Goal: Task Accomplishment & Management: Manage account settings

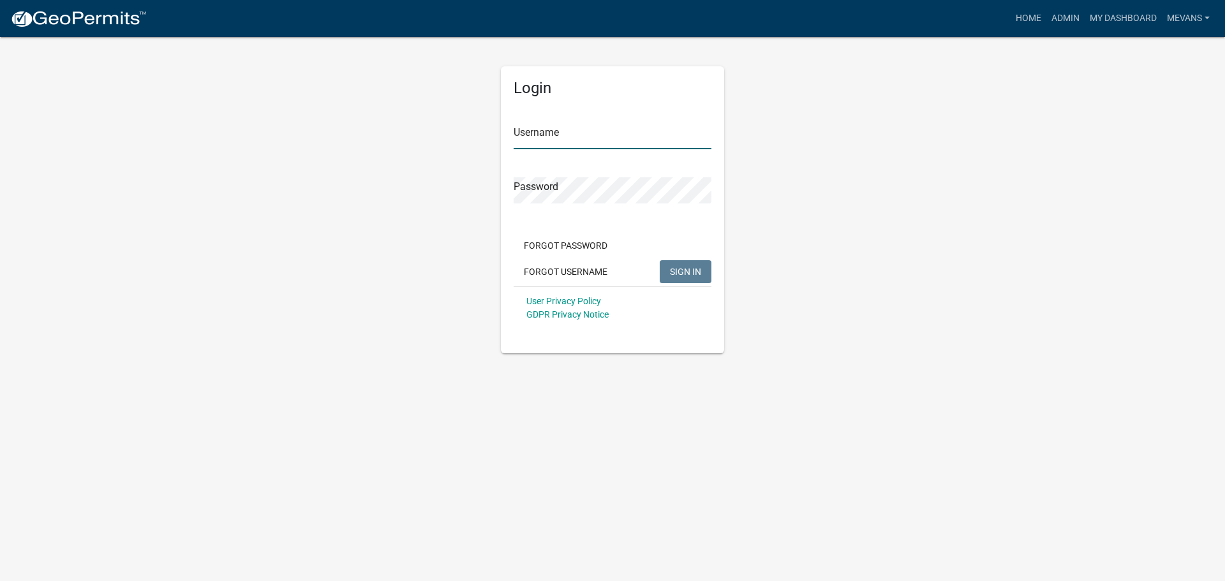
type input "Mevans"
click at [707, 267] on button "SIGN IN" at bounding box center [685, 271] width 52 height 23
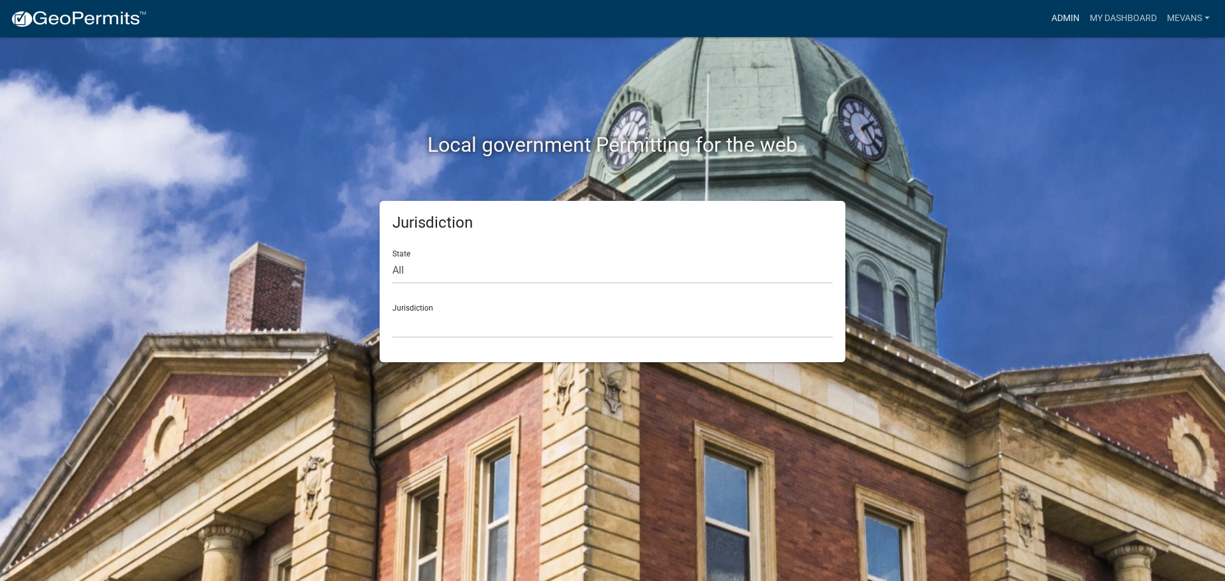
click at [1055, 17] on link "Admin" at bounding box center [1065, 18] width 38 height 24
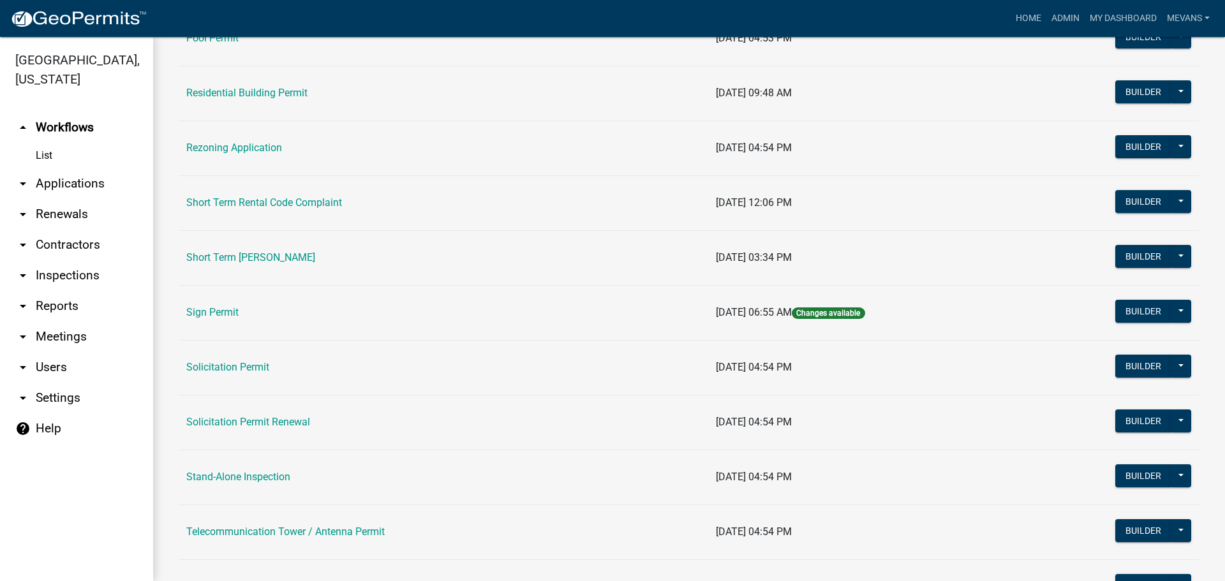
scroll to position [1531, 0]
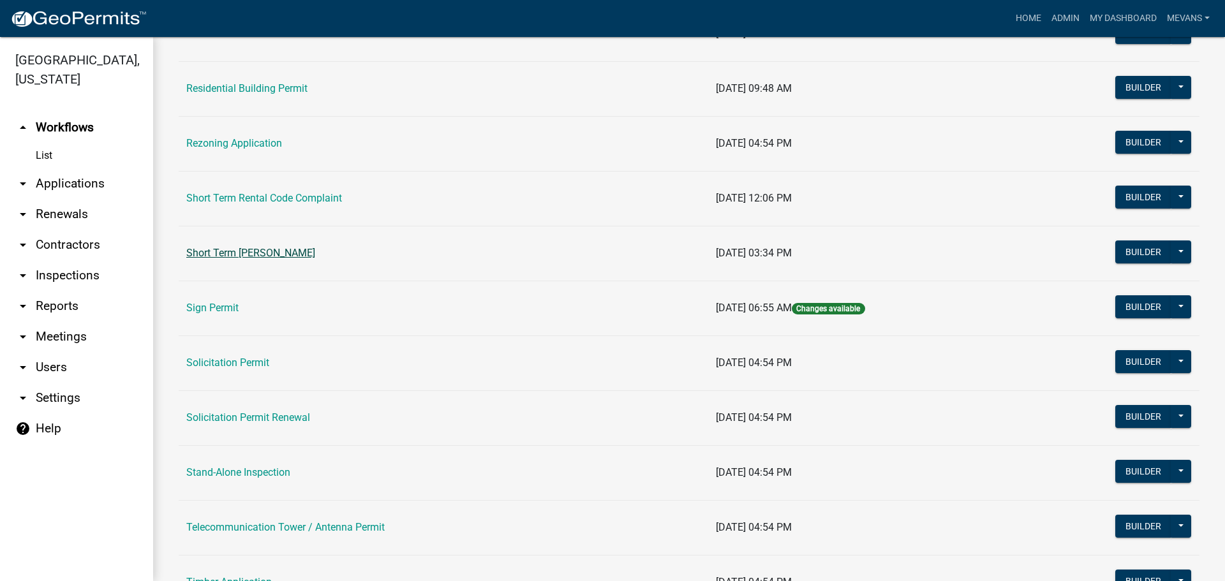
click at [311, 254] on link "Short Term [PERSON_NAME]" at bounding box center [250, 253] width 129 height 12
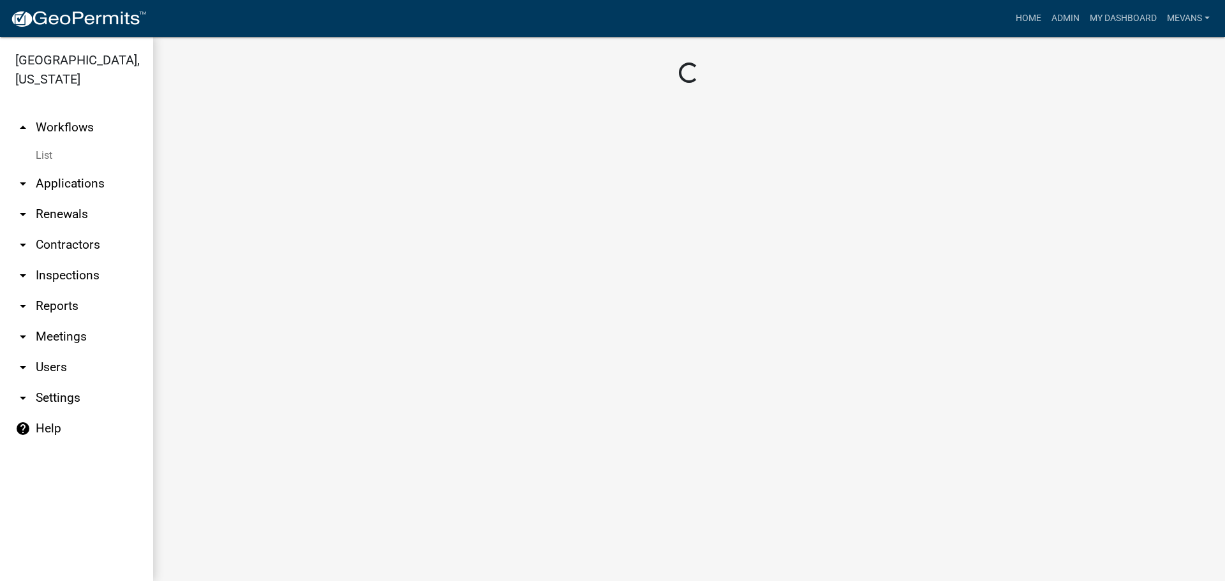
click at [311, 254] on main "Loading..." at bounding box center [689, 309] width 1072 height 544
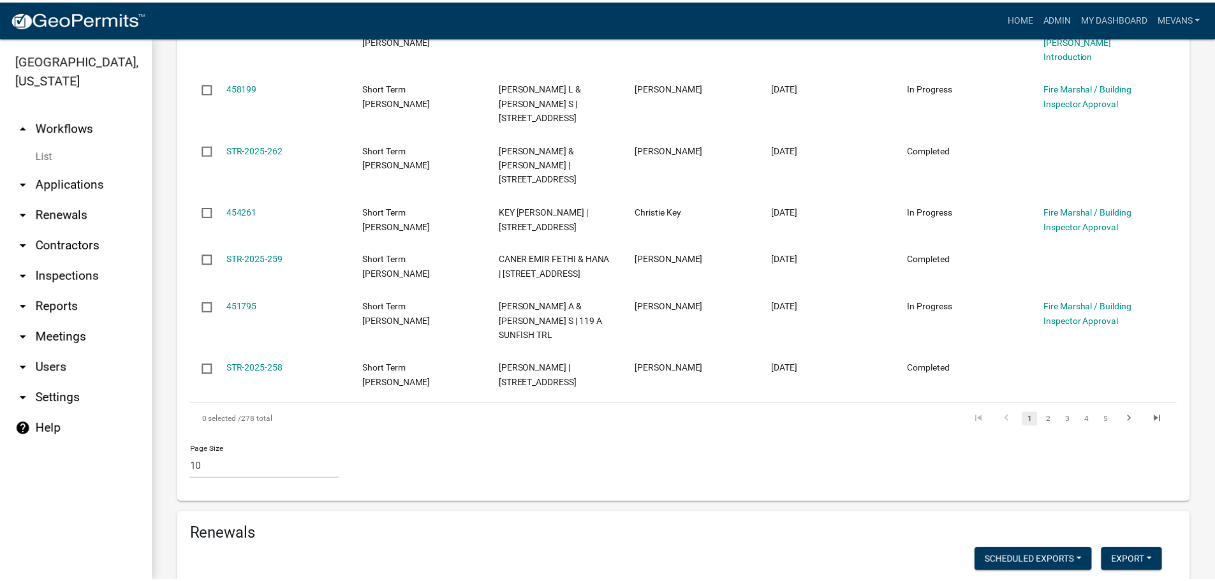
scroll to position [1025, 0]
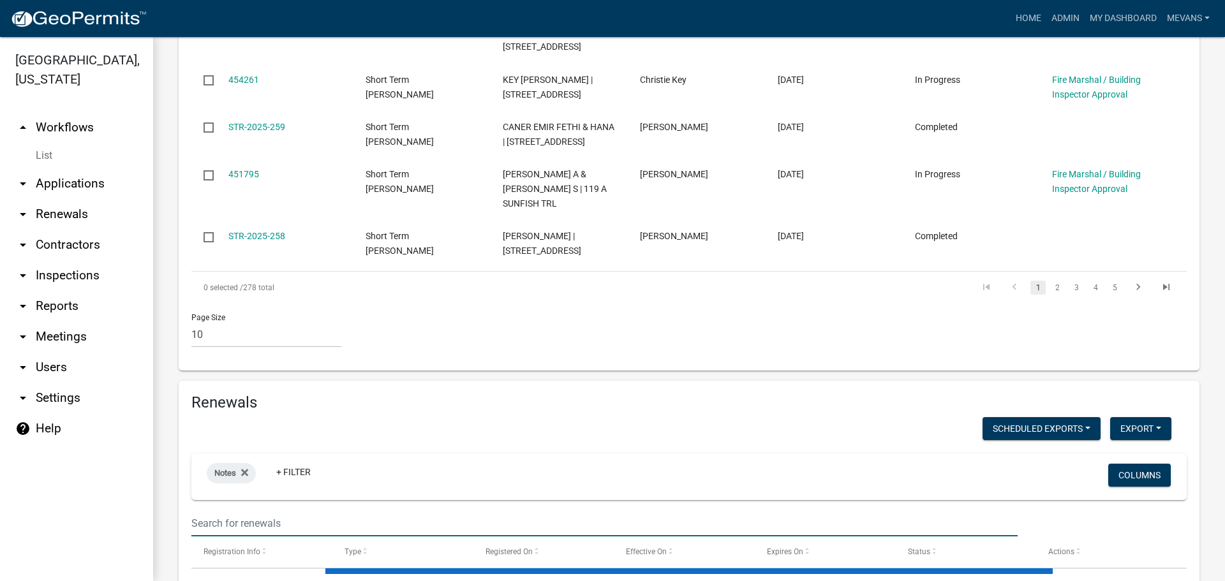
click at [321, 510] on input "text" at bounding box center [604, 523] width 826 height 26
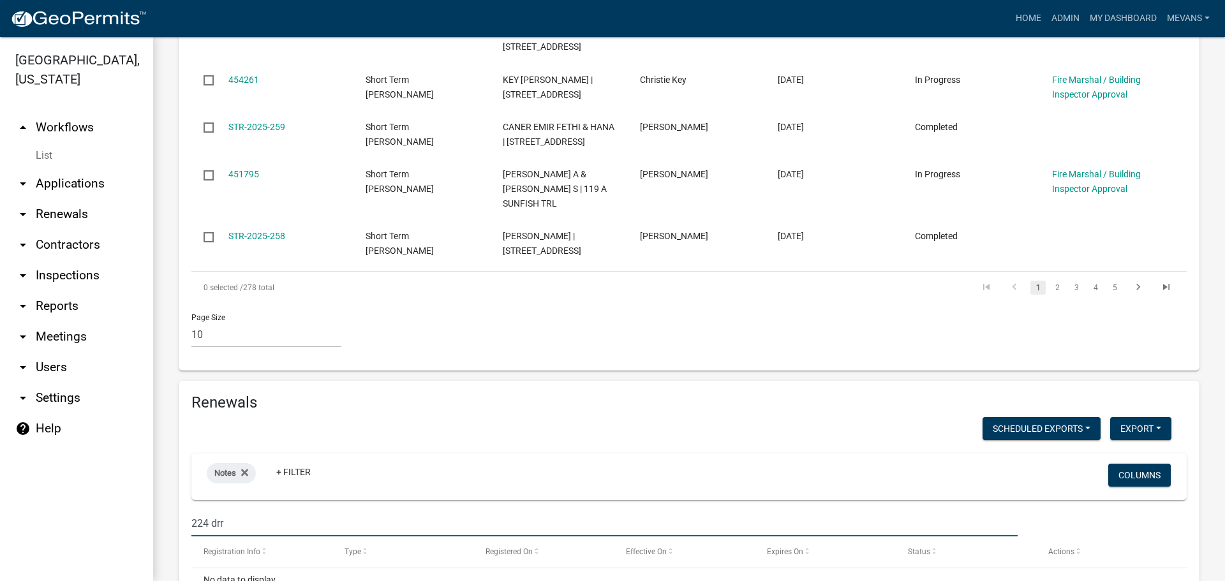
paste input "Discuss one method for breaking a larger public relations outcome into measurab…"
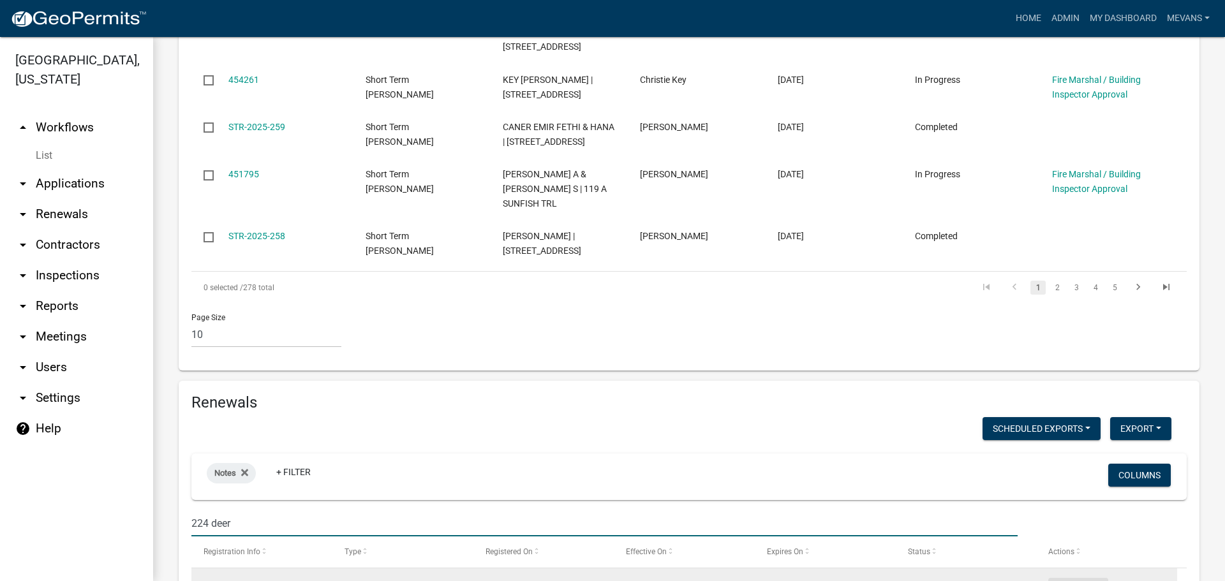
type input "224 deer"
click at [1077, 578] on button "Action" at bounding box center [1078, 587] width 60 height 18
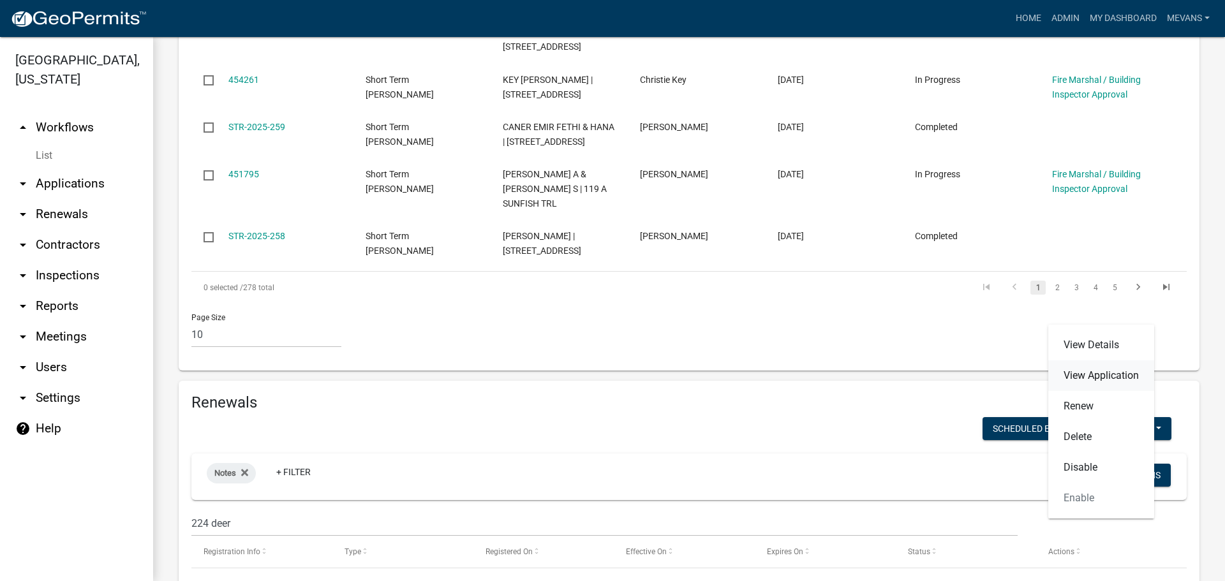
click at [1086, 371] on link "View Application" at bounding box center [1101, 375] width 106 height 31
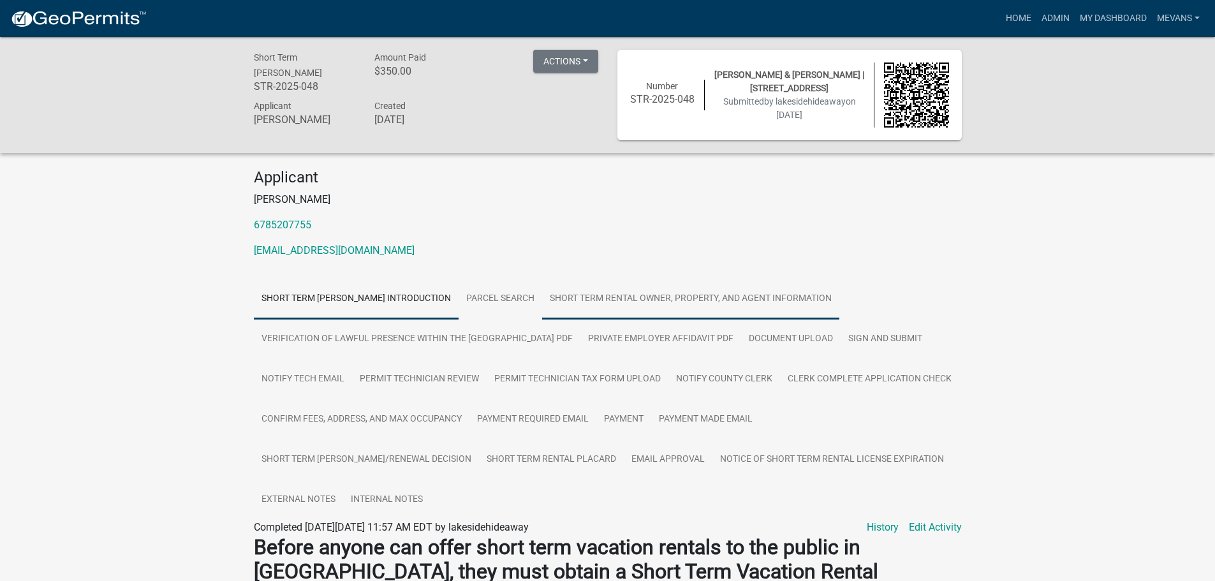
click at [682, 300] on link "Short Term Rental Owner, Property, and Agent Information" at bounding box center [690, 299] width 297 height 41
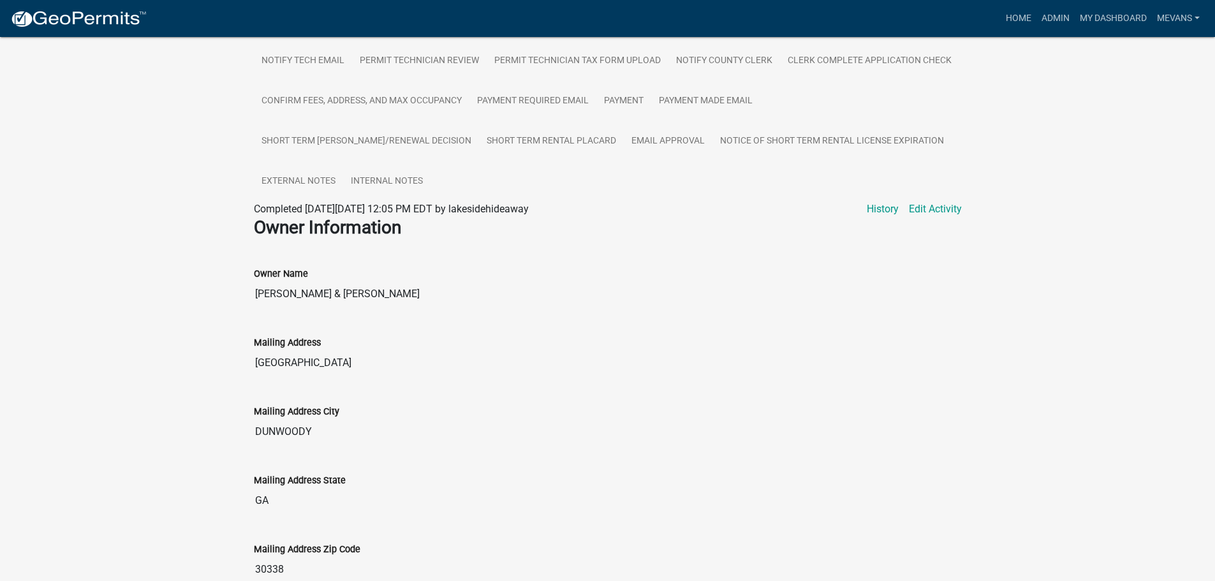
scroll to position [191, 0]
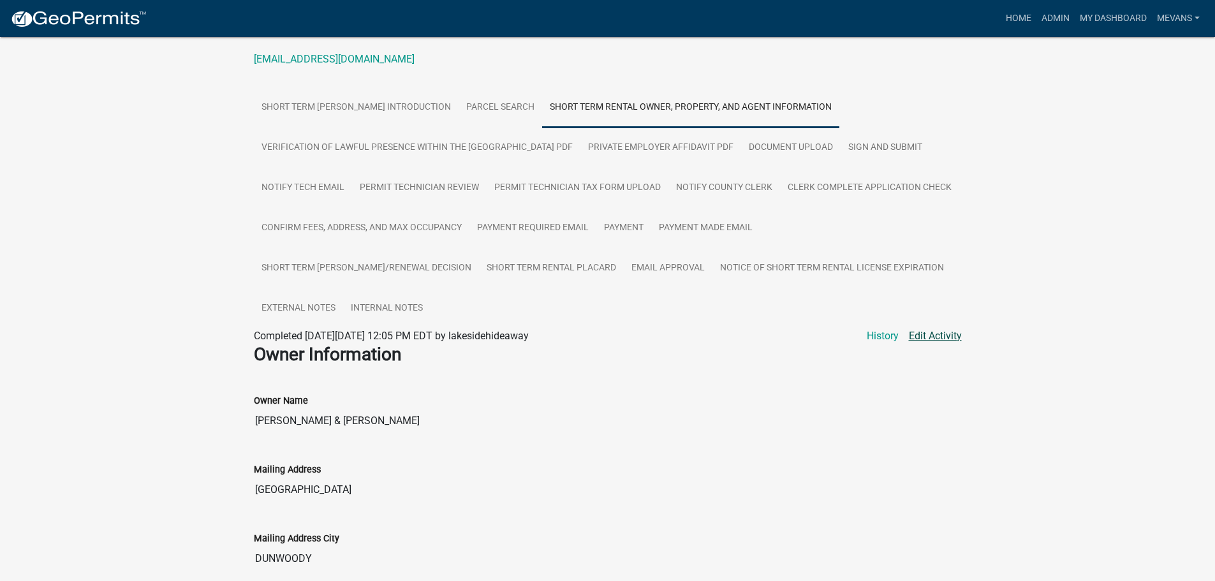
click at [940, 332] on link "Edit Activity" at bounding box center [935, 335] width 53 height 15
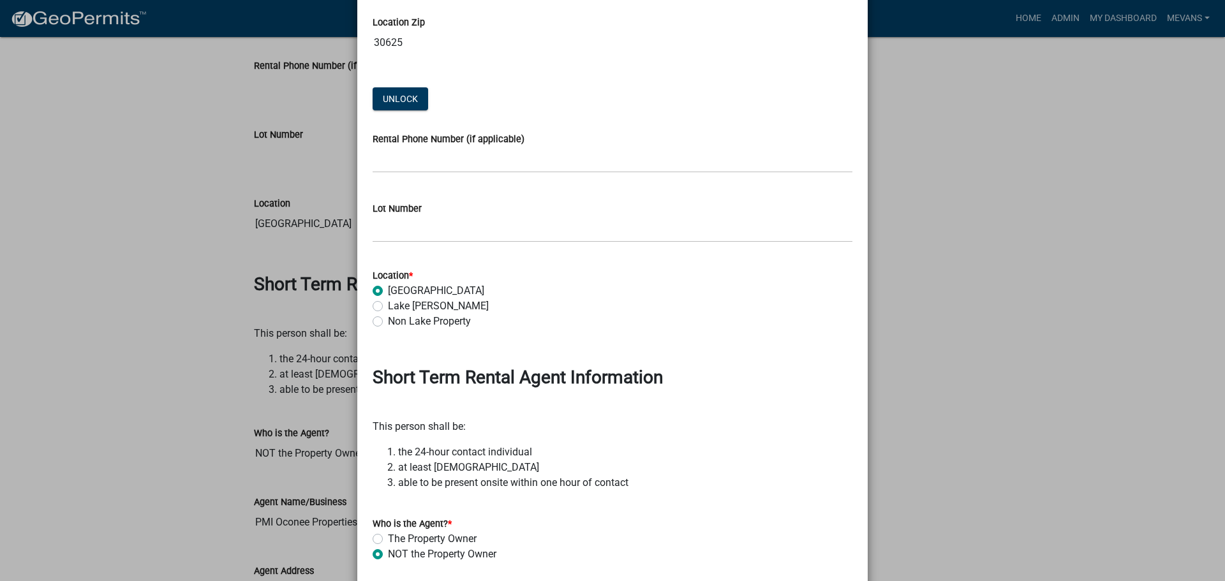
scroll to position [1722, 0]
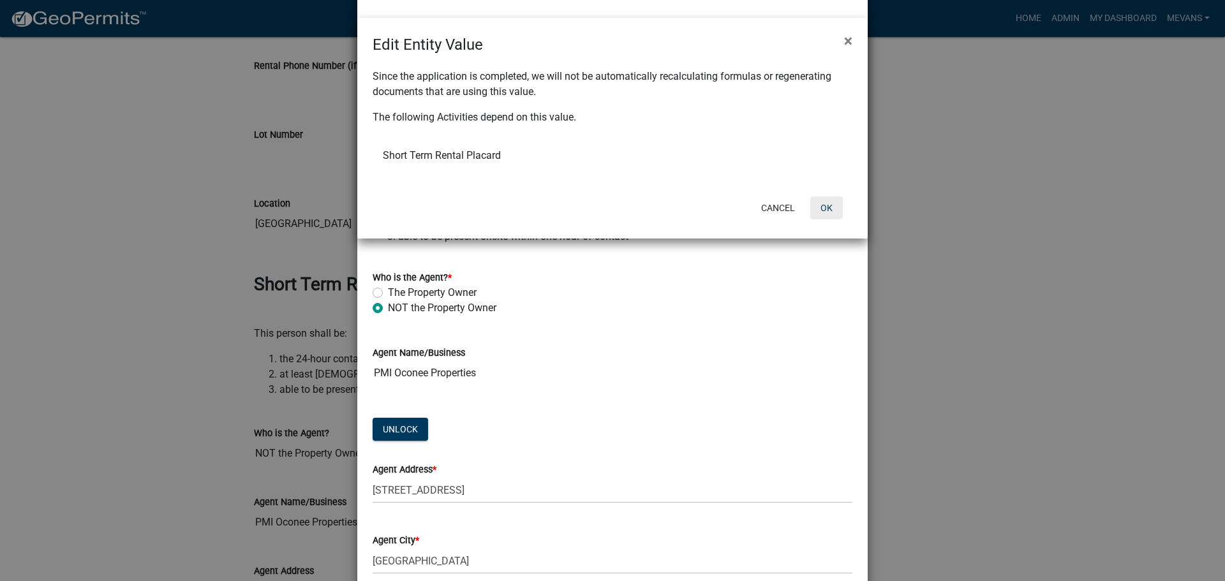
click at [829, 211] on button "OK" at bounding box center [826, 207] width 33 height 23
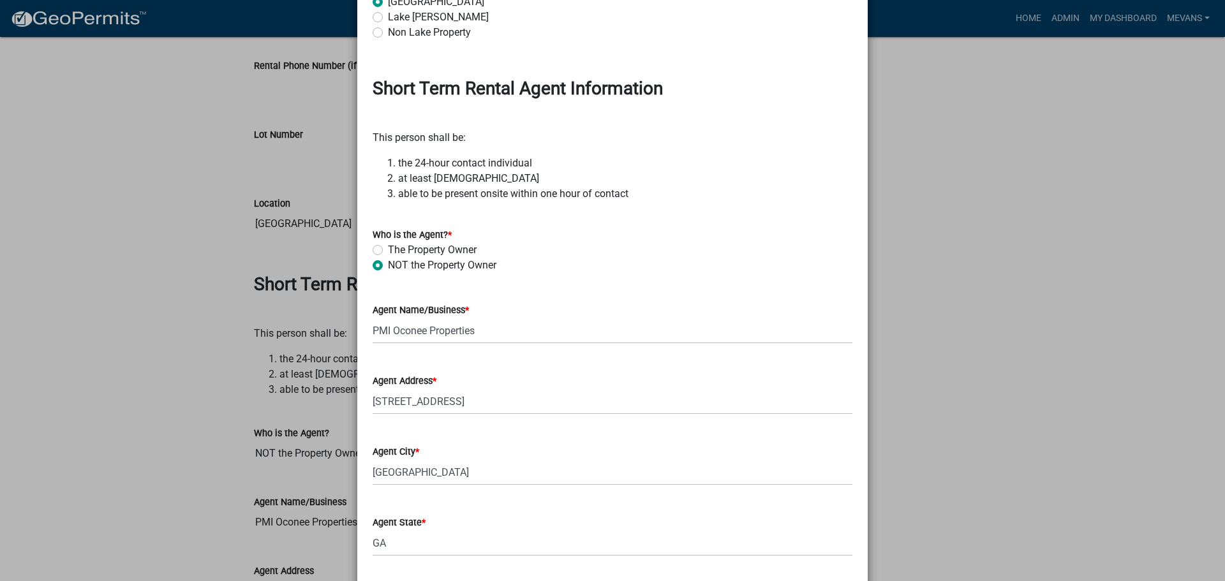
scroll to position [1786, 0]
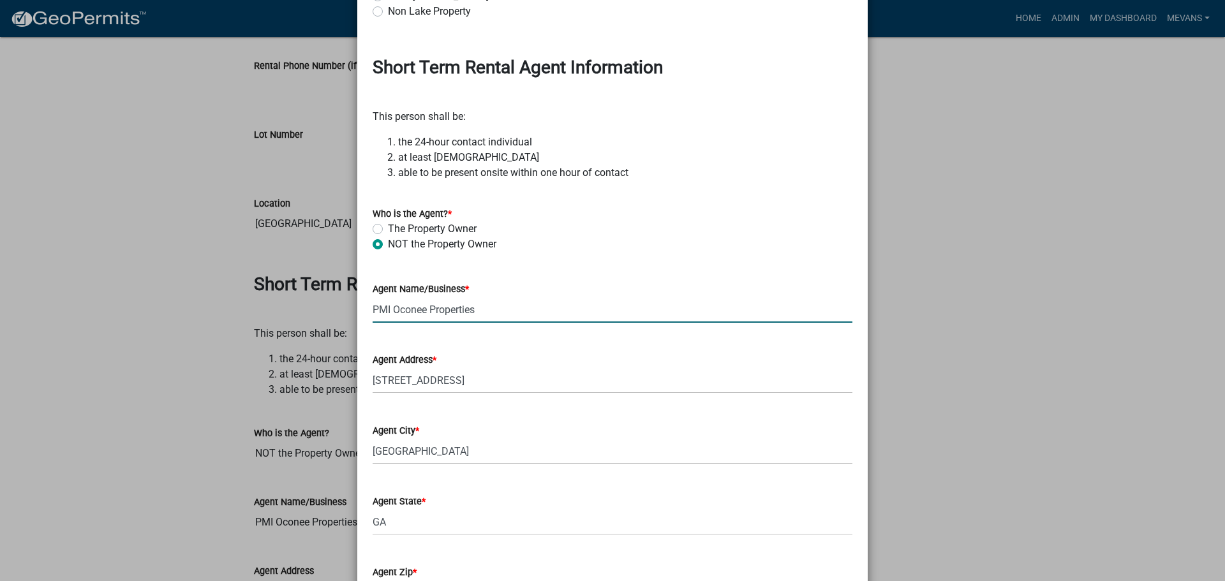
click at [508, 313] on input "PMI Oconee Properties" at bounding box center [612, 310] width 480 height 26
type input "PM"
click at [438, 301] on div "Agent Name/Business *" at bounding box center [612, 292] width 480 height 59
click at [438, 304] on input "Agent Name/Business *" at bounding box center [612, 310] width 480 height 26
click at [385, 309] on input "UpStream Property" at bounding box center [612, 310] width 480 height 26
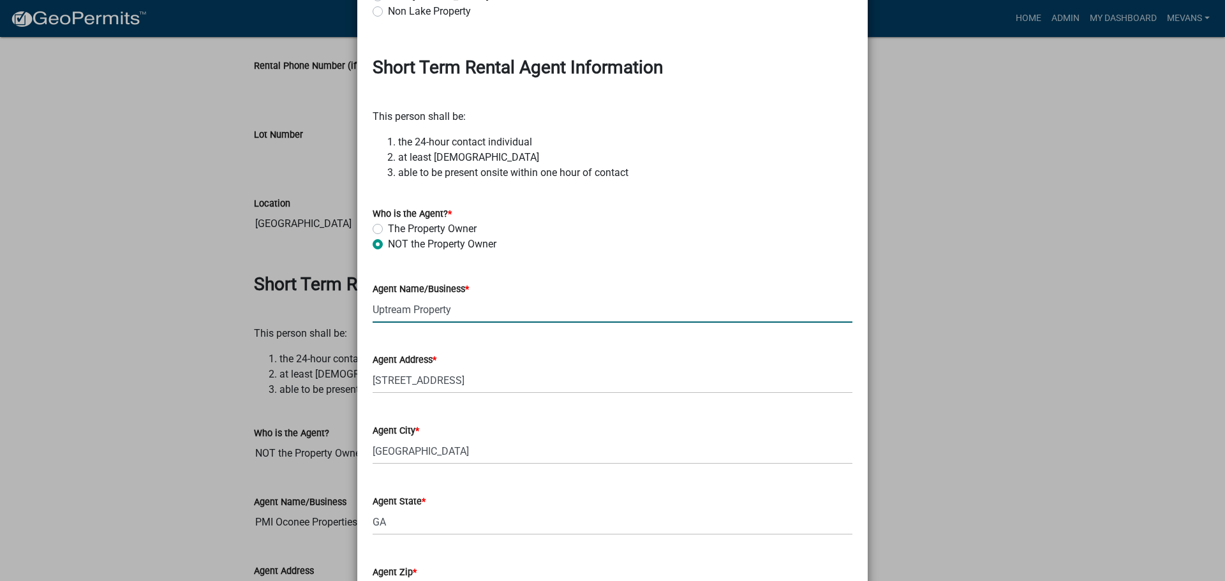
type input "Upstream Property"
drag, startPoint x: 470, startPoint y: 311, endPoint x: 287, endPoint y: 297, distance: 183.6
click at [288, 295] on ngb-modal-window "Update Activity × Owner Information Owner Name [PERSON_NAME] D & [PERSON_NAME] …" at bounding box center [612, 290] width 1225 height 581
paste input "Upstream Property Management LLC"
type input "Upstream Property Management LLC"
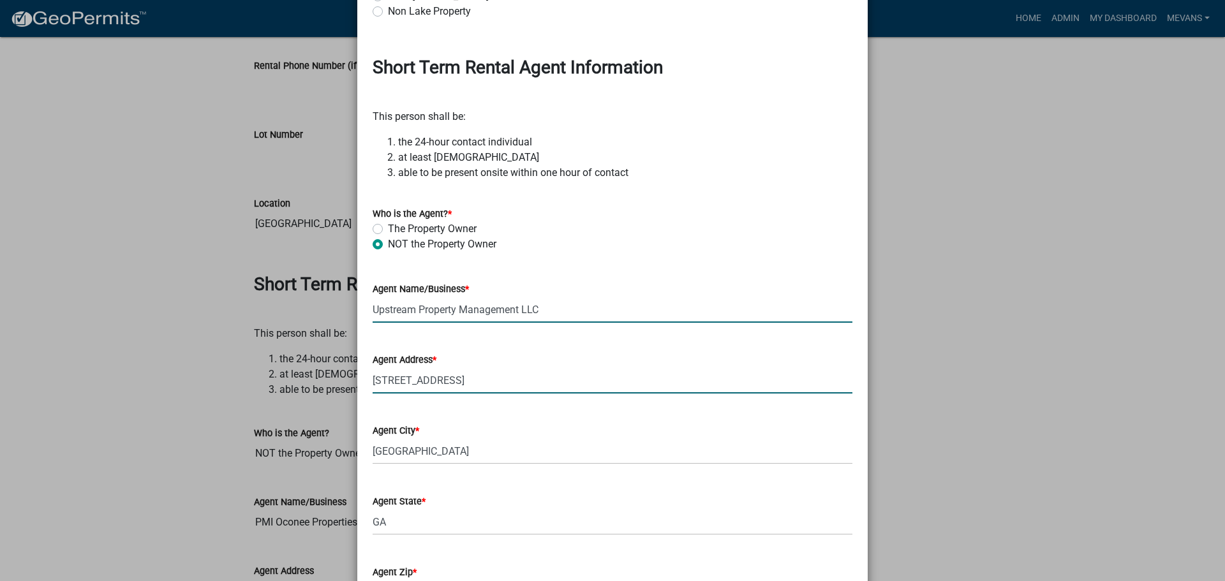
click at [552, 384] on input "[STREET_ADDRESS]" at bounding box center [612, 380] width 480 height 26
type input "1"
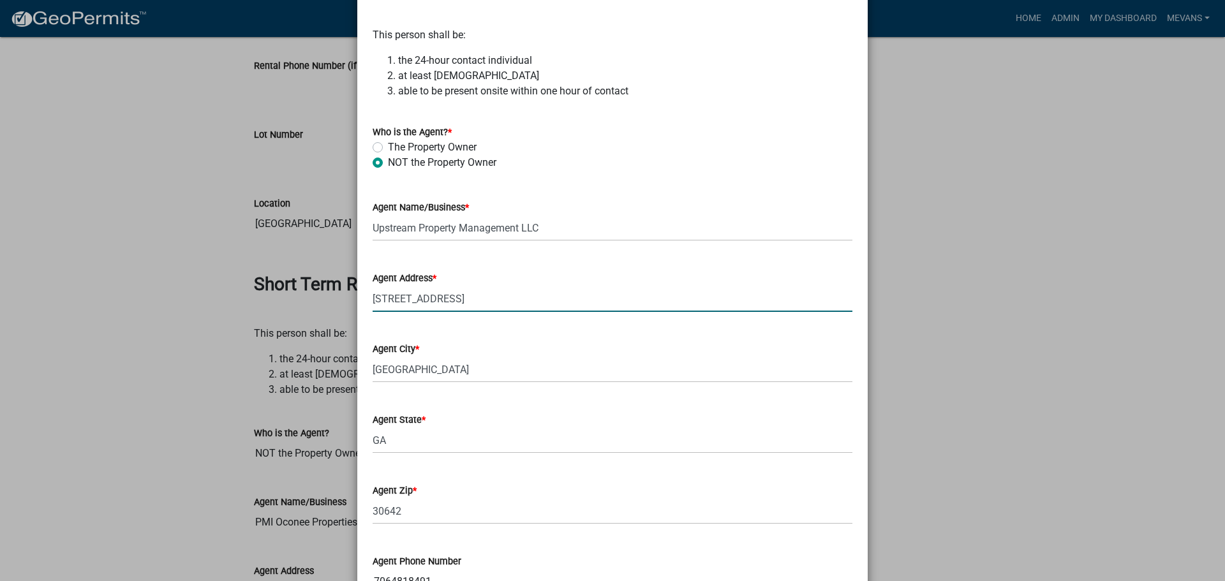
scroll to position [2041, 0]
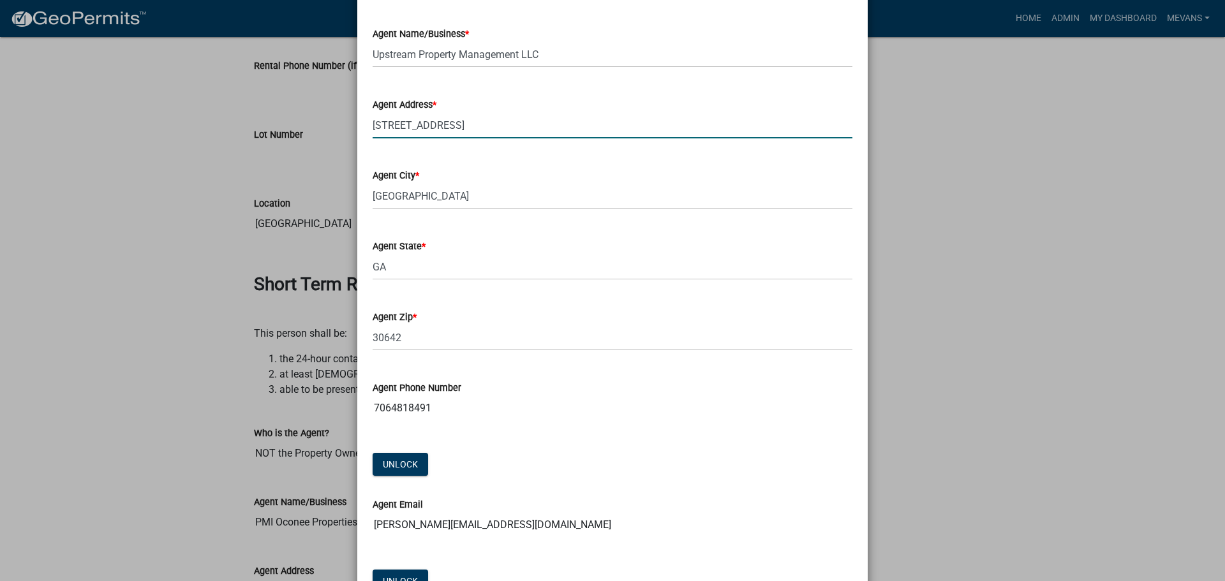
type input "[STREET_ADDRESS]"
click at [454, 197] on input "[GEOGRAPHIC_DATA]" at bounding box center [612, 196] width 480 height 26
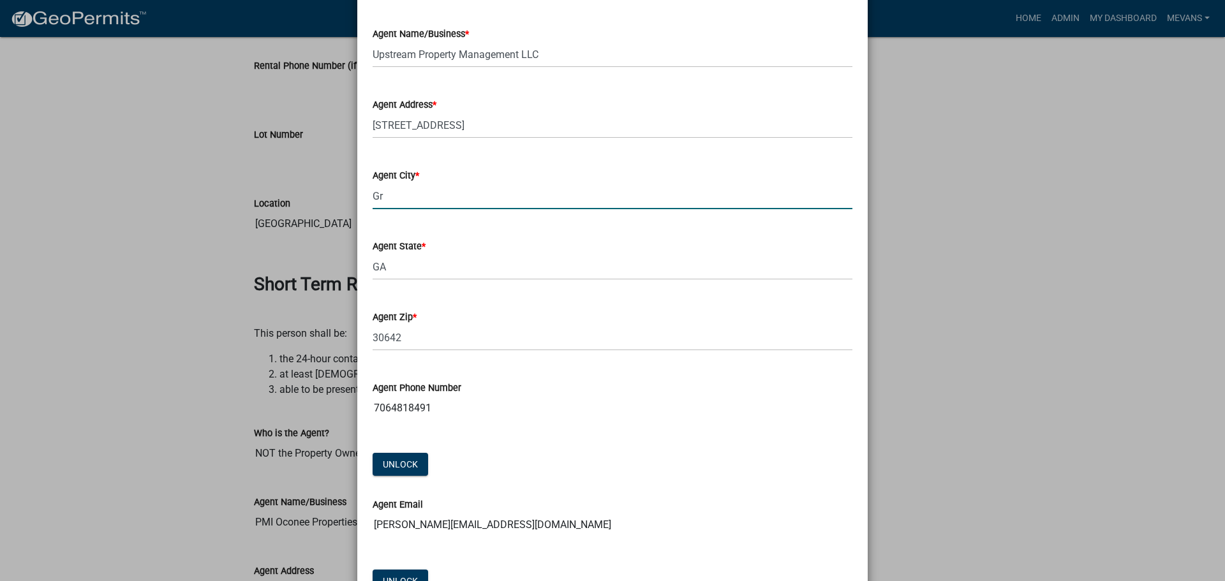
type input "G"
type input "Madsion"
click at [413, 337] on input "30642" at bounding box center [612, 338] width 480 height 26
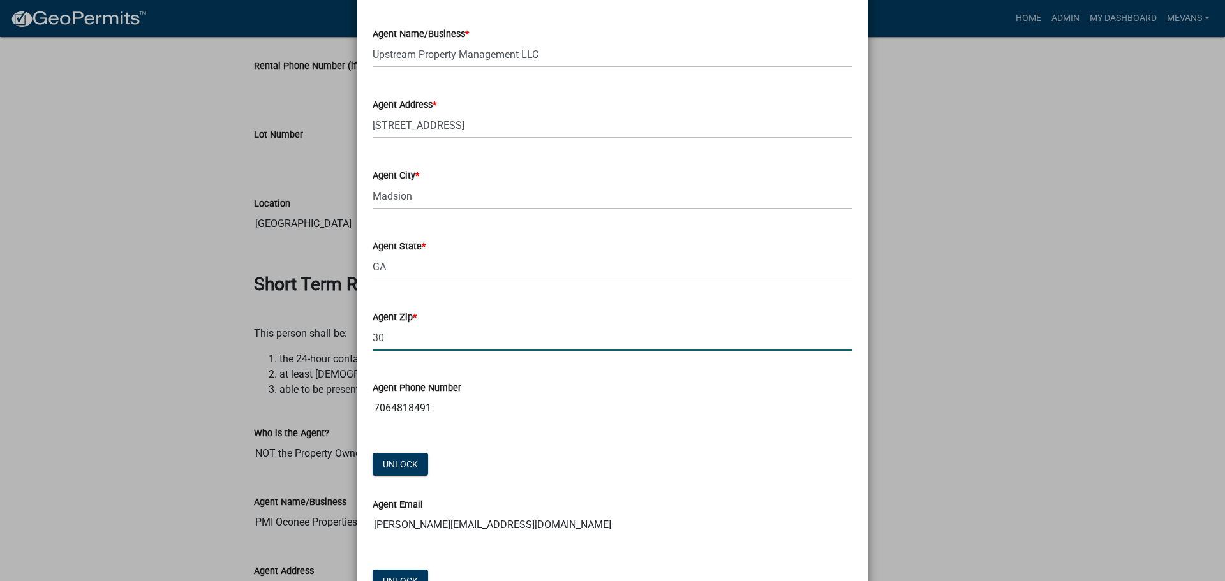
type input "3"
click at [413, 337] on input "Agent Zip *" at bounding box center [612, 338] width 480 height 26
type input "30650"
drag, startPoint x: 439, startPoint y: 424, endPoint x: 432, endPoint y: 423, distance: 7.1
click at [439, 424] on div "Agent Phone Number [PHONE_NUMBER] Unlock" at bounding box center [612, 420] width 499 height 117
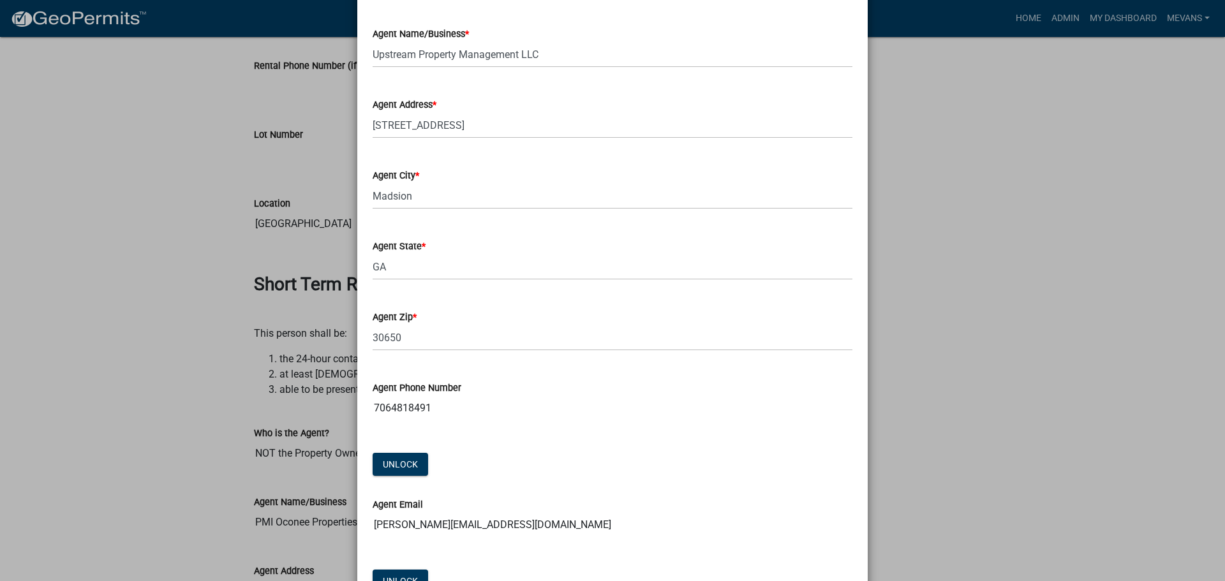
click at [428, 409] on input "7064818491" at bounding box center [612, 408] width 480 height 26
click at [425, 404] on input "7064818491" at bounding box center [612, 408] width 480 height 26
click at [422, 411] on input "7064818491" at bounding box center [612, 408] width 480 height 26
drag, startPoint x: 425, startPoint y: 406, endPoint x: 186, endPoint y: 410, distance: 239.8
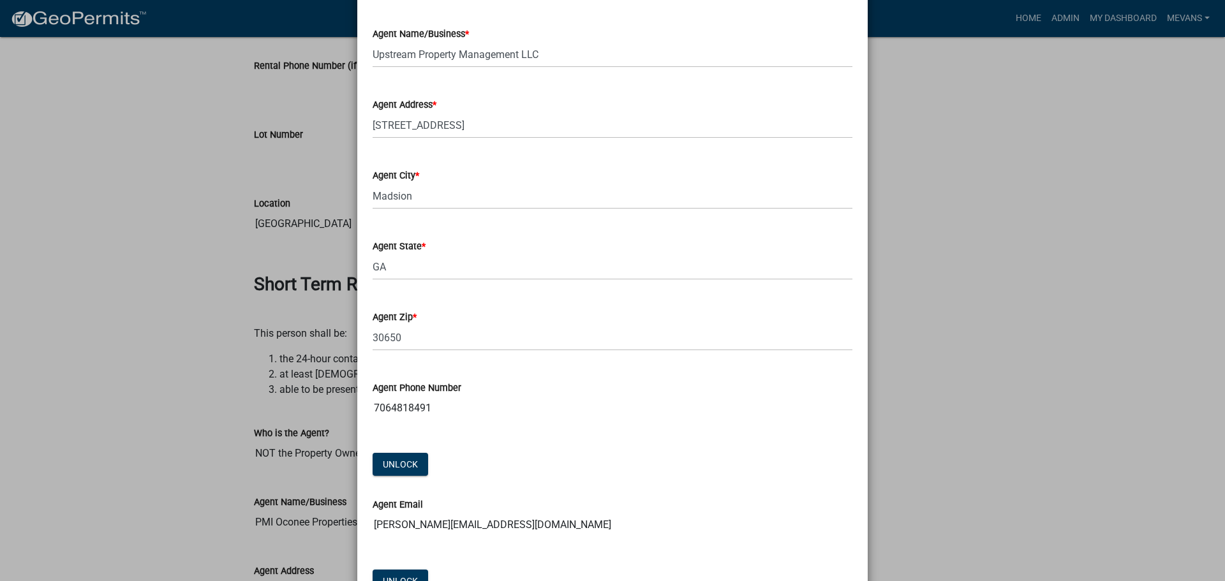
click at [179, 413] on ngb-modal-window "Update Activity × Owner Information Owner Name [PERSON_NAME] D & [PERSON_NAME] …" at bounding box center [612, 290] width 1225 height 581
click at [454, 415] on input "7064818491" at bounding box center [612, 408] width 480 height 26
drag, startPoint x: 325, startPoint y: 373, endPoint x: 339, endPoint y: 379, distance: 14.6
click at [334, 376] on ngb-modal-window "Update Activity × Owner Information Owner Name [PERSON_NAME] D & [PERSON_NAME] …" at bounding box center [612, 290] width 1225 height 581
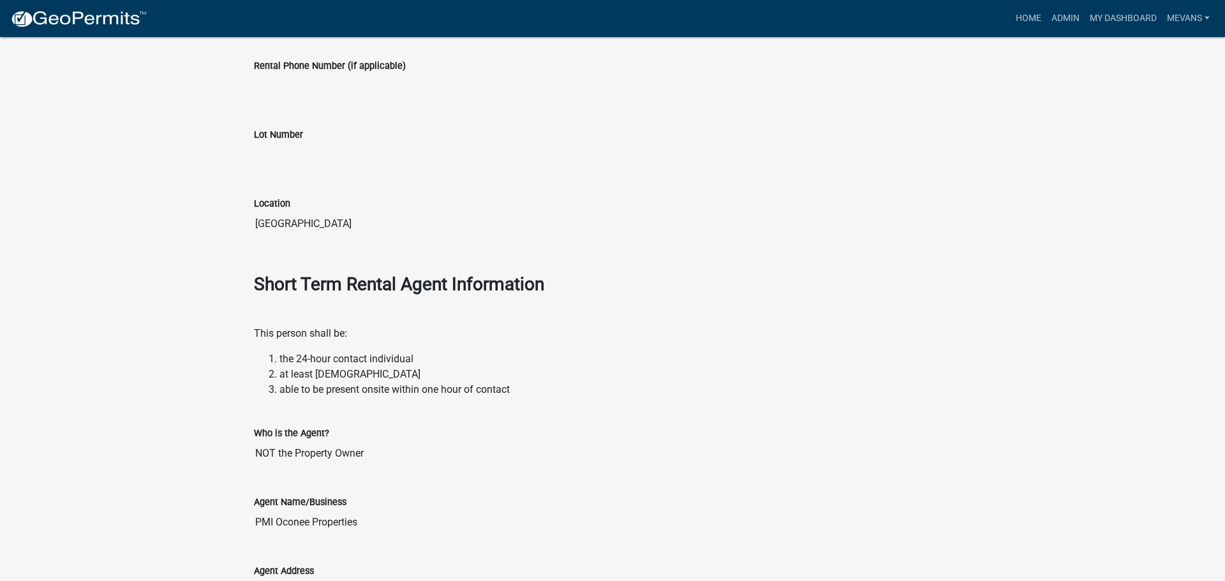
scroll to position [237, 0]
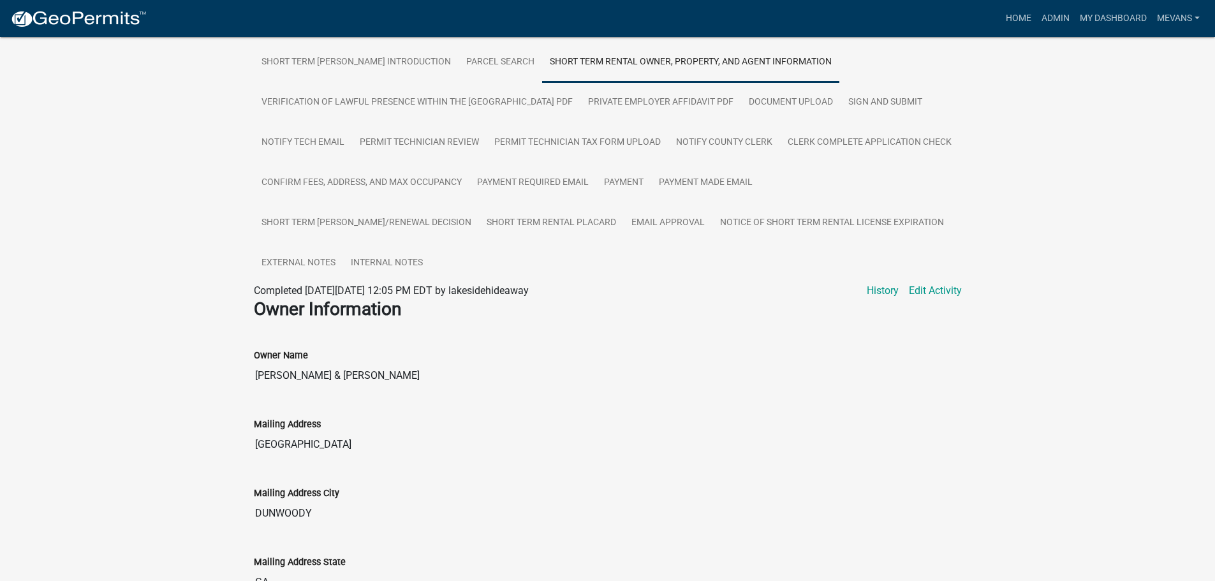
click at [633, 59] on link "Short Term Rental Owner, Property, and Agent Information" at bounding box center [690, 62] width 297 height 41
click at [957, 291] on link "Edit Activity" at bounding box center [935, 290] width 53 height 15
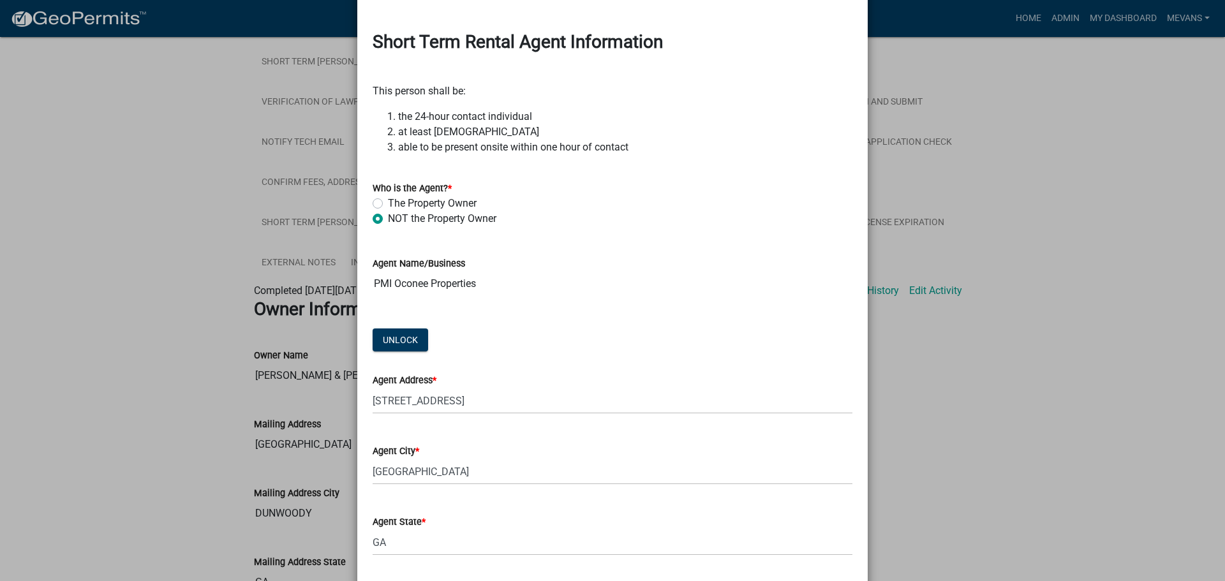
scroll to position [1850, 0]
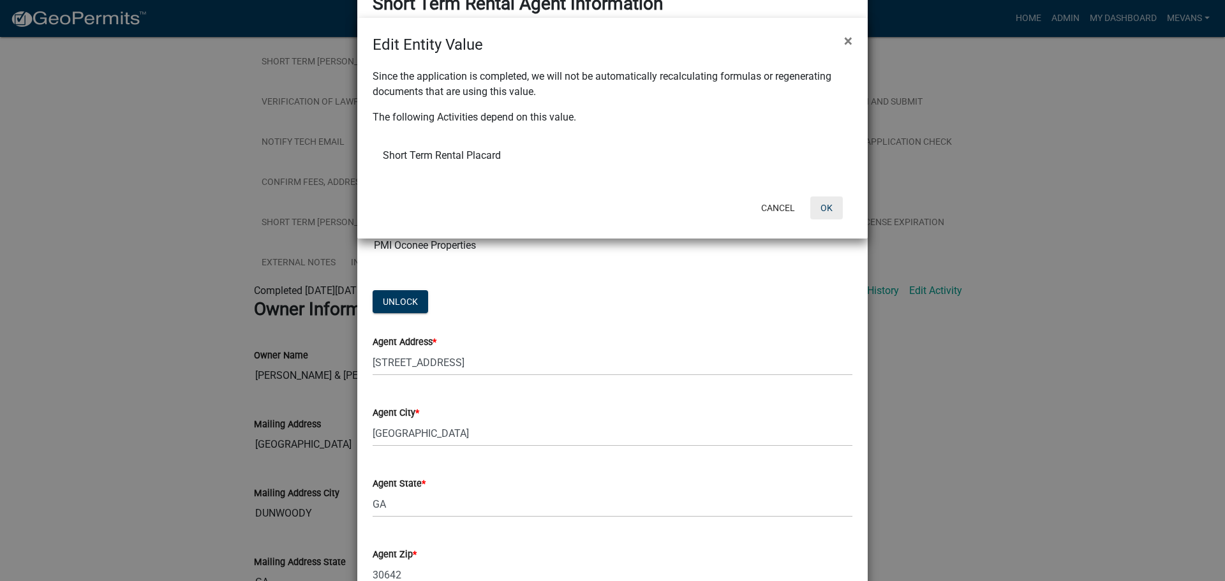
click at [823, 209] on button "OK" at bounding box center [826, 207] width 33 height 23
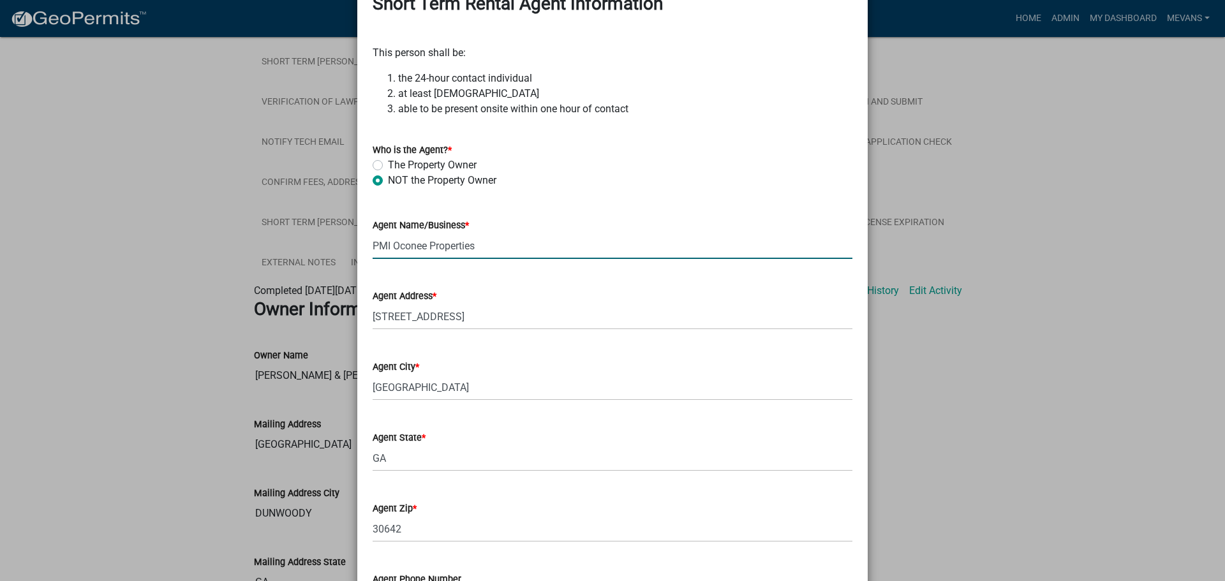
drag, startPoint x: 488, startPoint y: 246, endPoint x: 304, endPoint y: 249, distance: 184.4
click at [304, 249] on ngb-modal-window "Update Activity × Owner Information Owner Name [PERSON_NAME] D & [PERSON_NAME] …" at bounding box center [612, 290] width 1225 height 581
click at [418, 250] on input "Agent Name/Business *" at bounding box center [612, 246] width 480 height 26
type input "Upstream Property Management LLC"
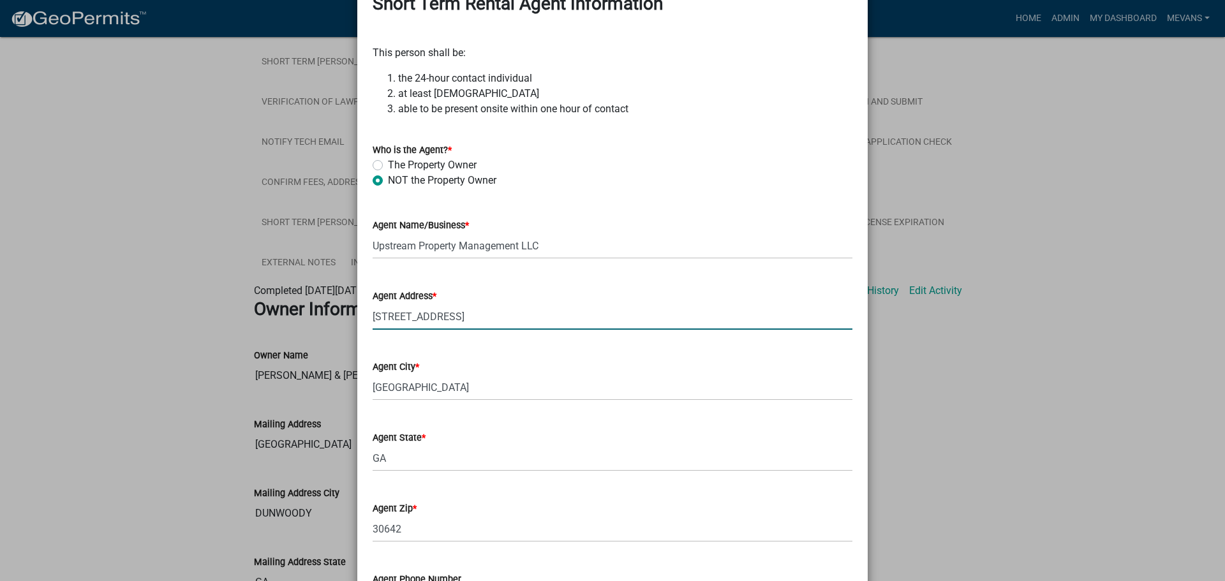
drag, startPoint x: 498, startPoint y: 322, endPoint x: 291, endPoint y: 337, distance: 207.2
click at [291, 337] on ngb-modal-window "Update Activity × Owner Information Owner Name [PERSON_NAME] D & [PERSON_NAME] …" at bounding box center [612, 290] width 1225 height 581
type input "[STREET_ADDRESS]"
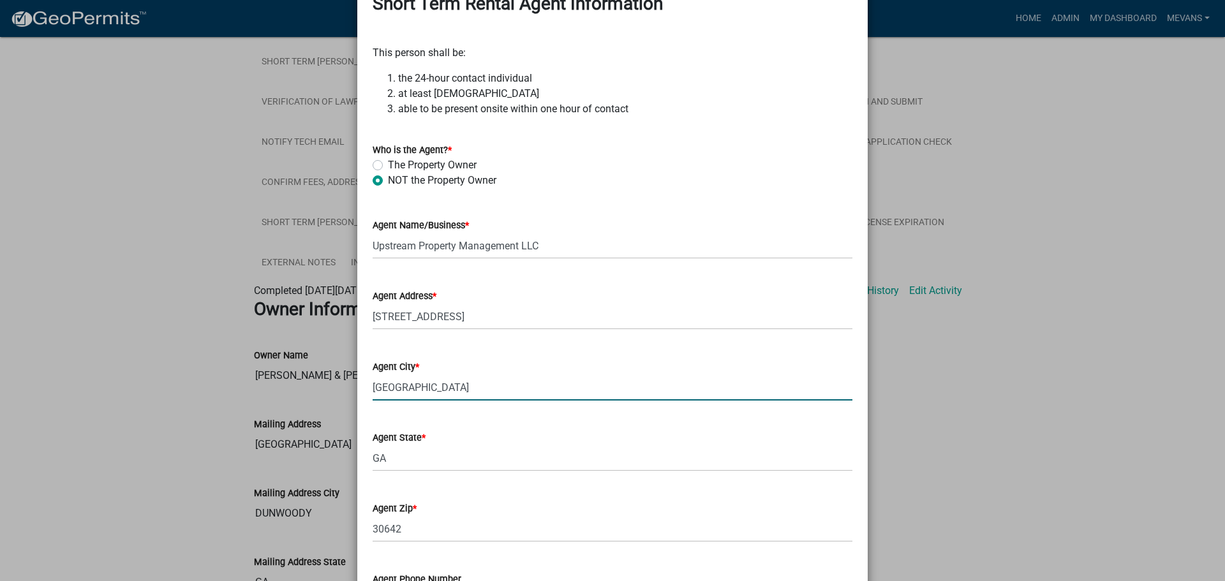
drag, startPoint x: 444, startPoint y: 391, endPoint x: 240, endPoint y: 388, distance: 203.5
click at [240, 388] on ngb-modal-window "Update Activity × Owner Information Owner Name [PERSON_NAME] D & [PERSON_NAME] …" at bounding box center [612, 290] width 1225 height 581
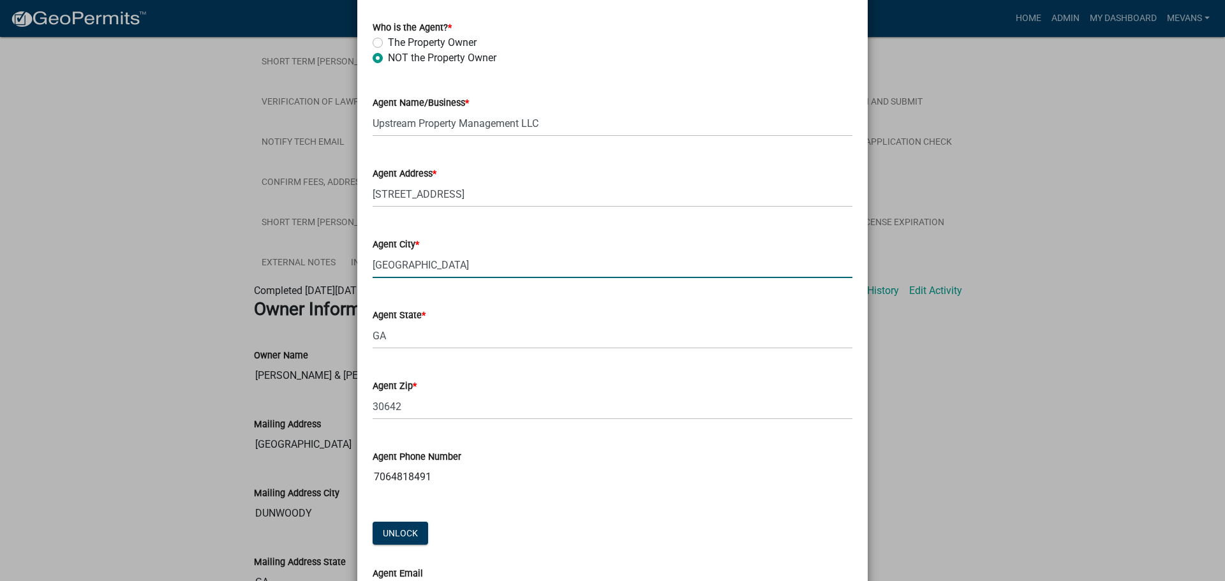
scroll to position [1977, 0]
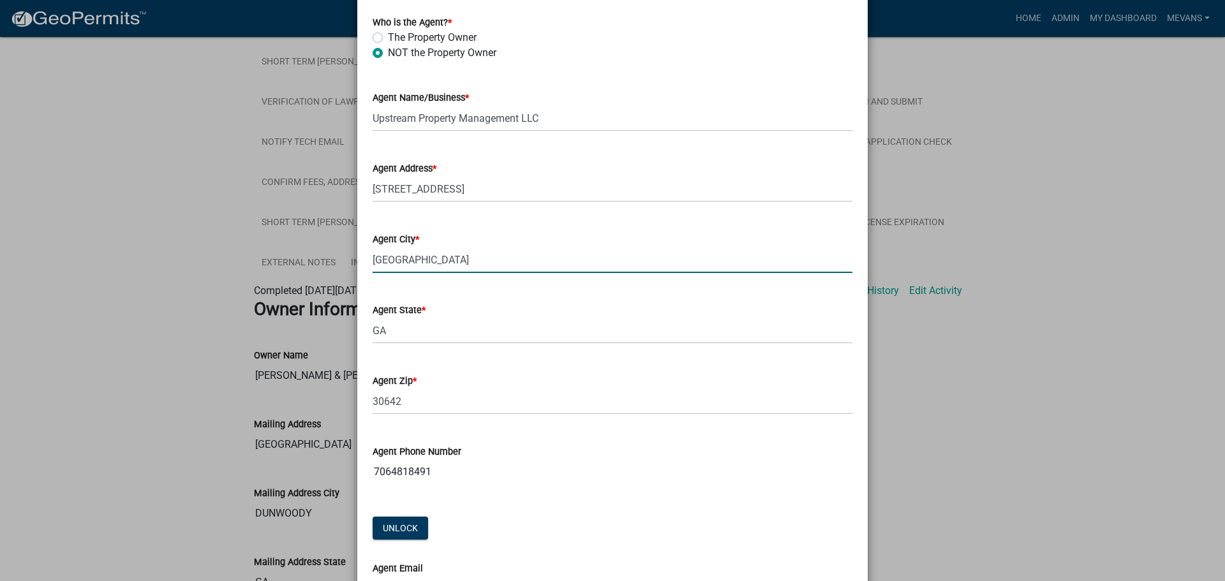
type input "[GEOGRAPHIC_DATA]"
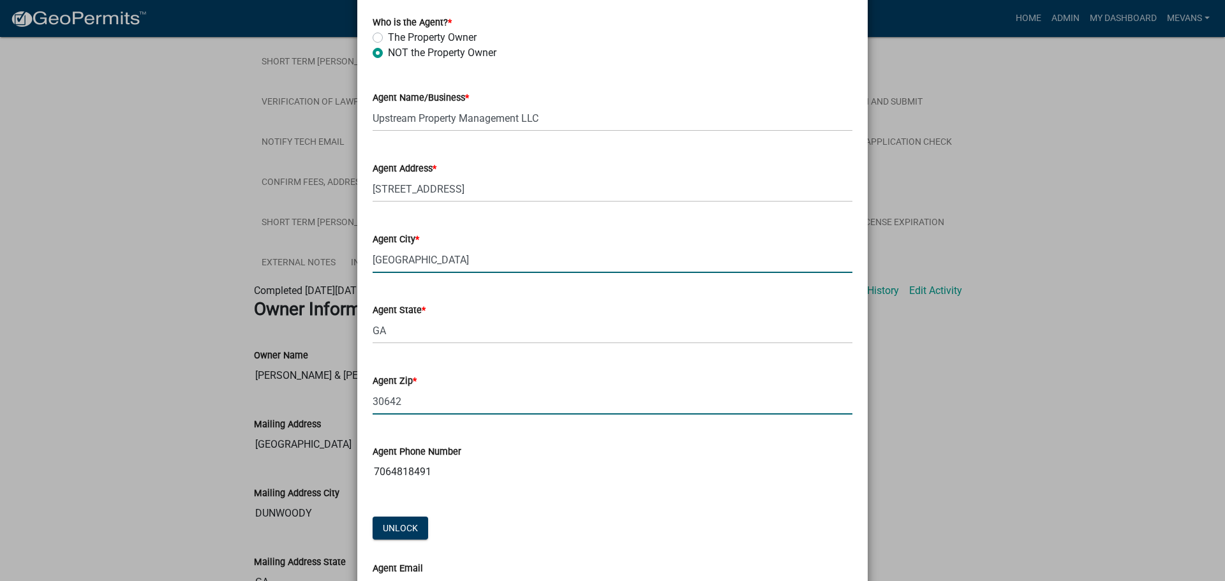
click at [412, 411] on input "30642" at bounding box center [612, 401] width 480 height 26
type input "3"
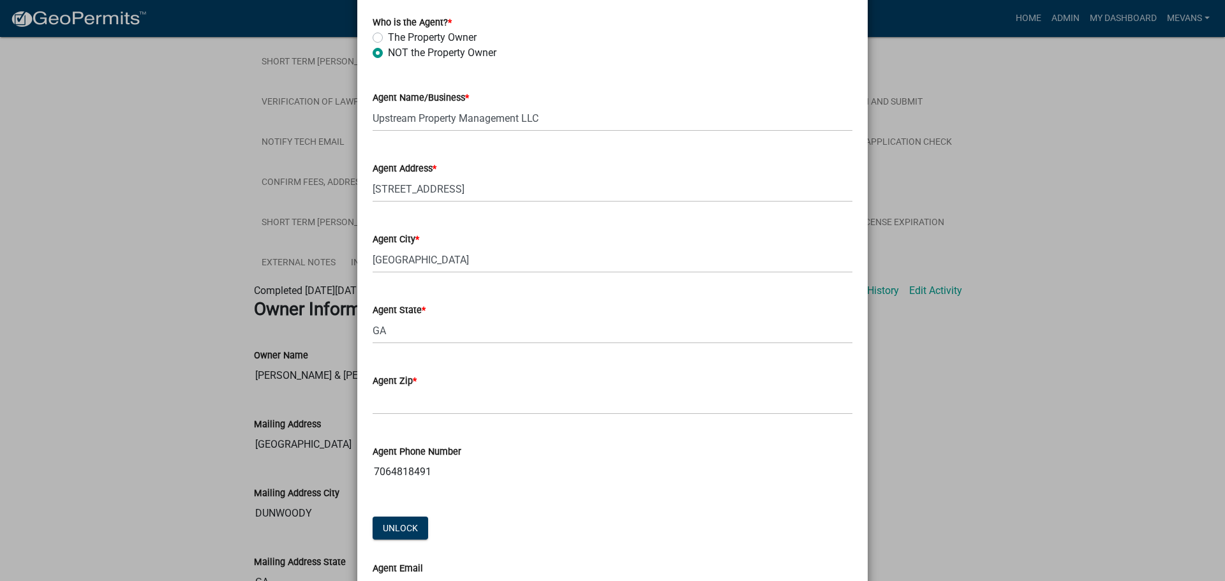
click at [396, 388] on div "Agent Zip *" at bounding box center [612, 380] width 480 height 15
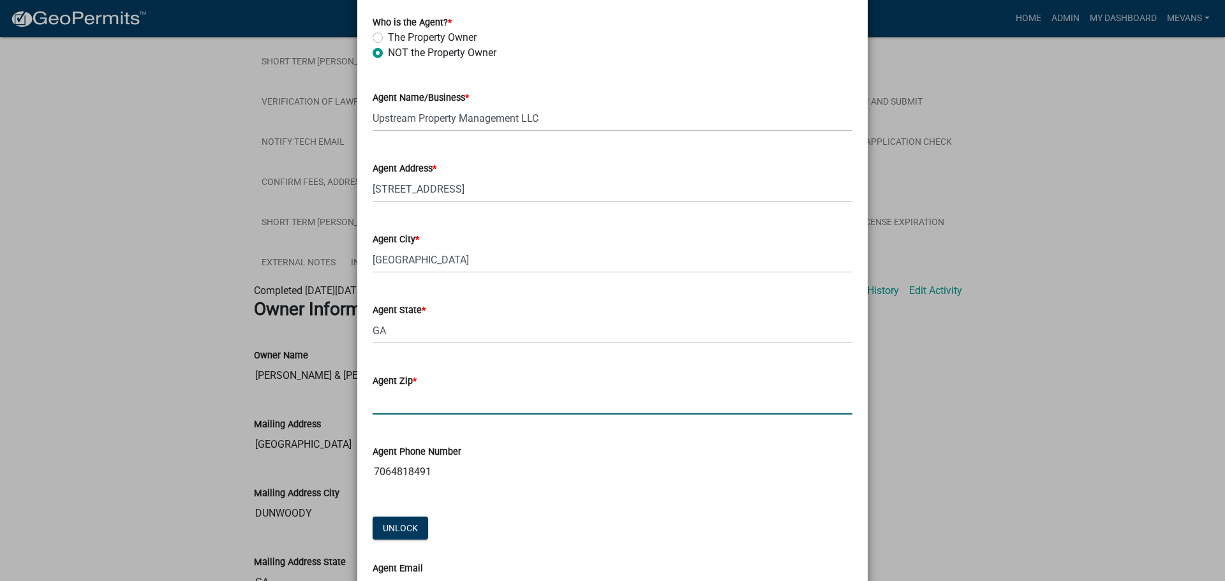
click at [390, 399] on input "Agent Zip *" at bounding box center [612, 401] width 480 height 26
type input "30650"
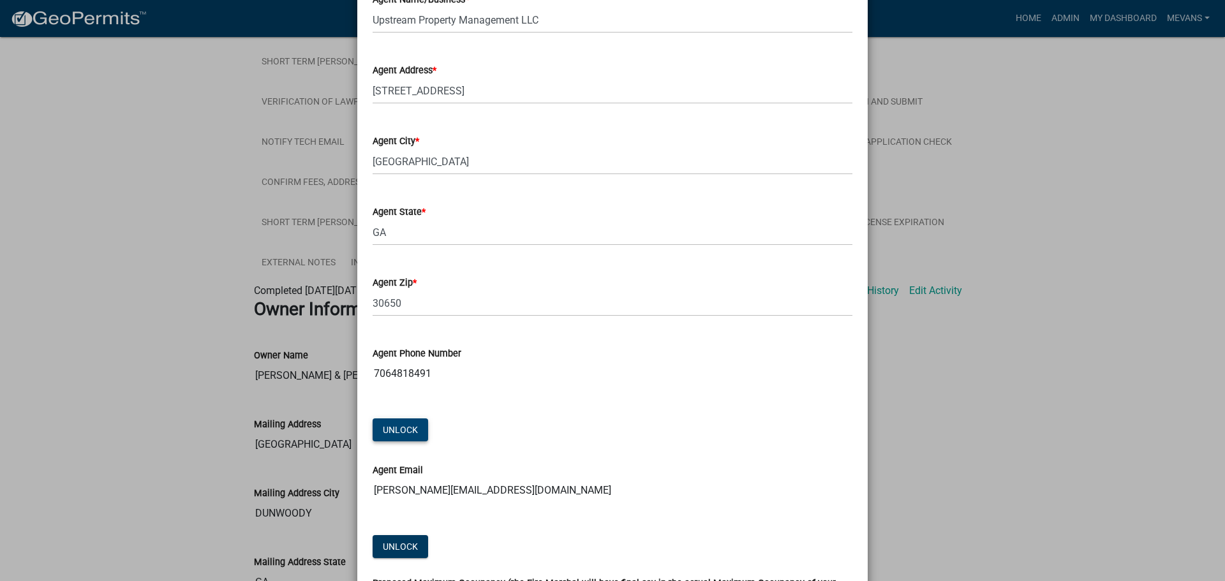
scroll to position [2105, 0]
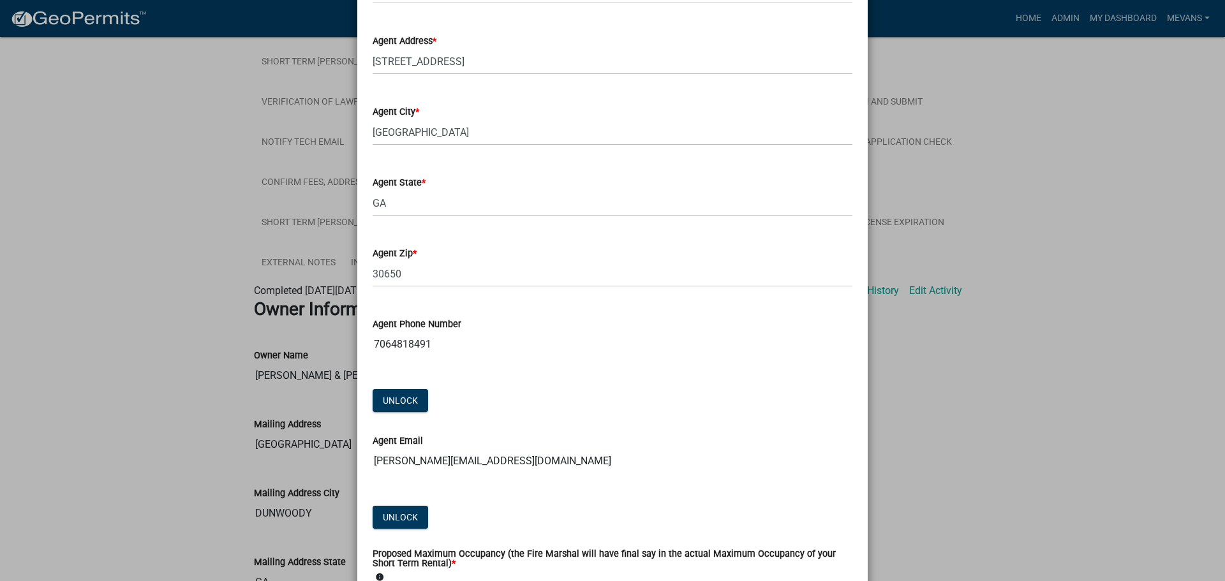
click at [438, 346] on input "7064818491" at bounding box center [612, 345] width 480 height 26
click at [425, 347] on input "7064818491" at bounding box center [612, 345] width 480 height 26
click at [431, 344] on input "7064818491" at bounding box center [612, 345] width 480 height 26
drag, startPoint x: 422, startPoint y: 341, endPoint x: 303, endPoint y: 341, distance: 118.6
click at [329, 344] on ngb-modal-window "Update Activity × Owner Information Owner Name [PERSON_NAME] D & [PERSON_NAME] …" at bounding box center [612, 290] width 1225 height 581
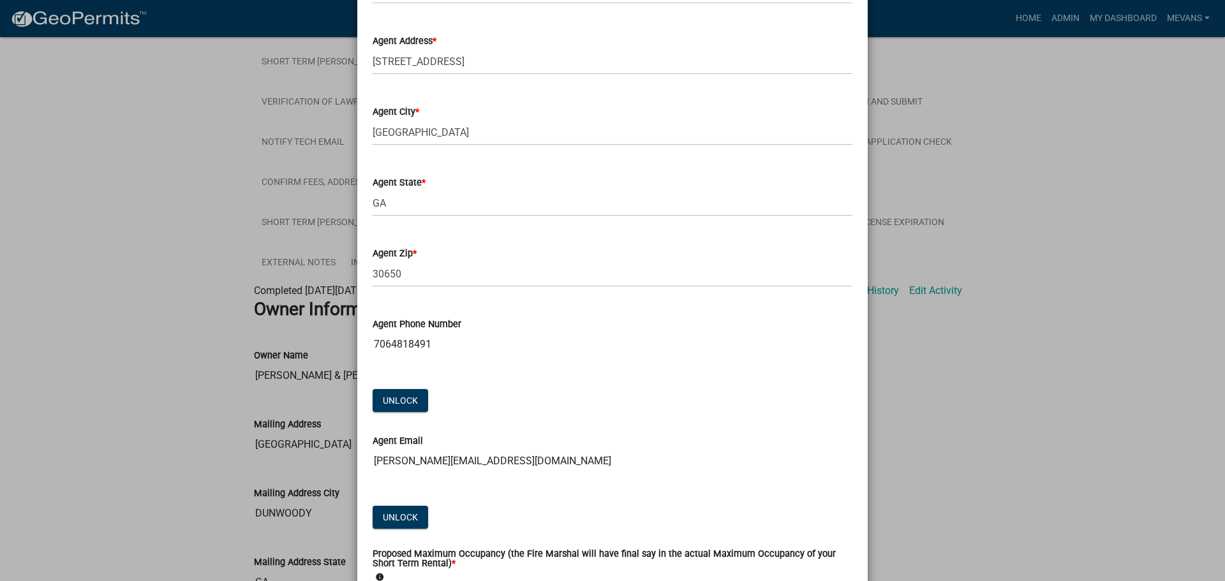
drag, startPoint x: 442, startPoint y: 341, endPoint x: 293, endPoint y: 368, distance: 151.0
click at [295, 368] on ngb-modal-window "Update Activity × Owner Information Owner Name [PERSON_NAME] D & [PERSON_NAME] …" at bounding box center [612, 290] width 1225 height 581
click at [477, 351] on input "7064818491" at bounding box center [612, 345] width 480 height 26
click at [432, 341] on input "7064818491" at bounding box center [612, 345] width 480 height 26
click at [420, 342] on input "7064818491" at bounding box center [612, 345] width 480 height 26
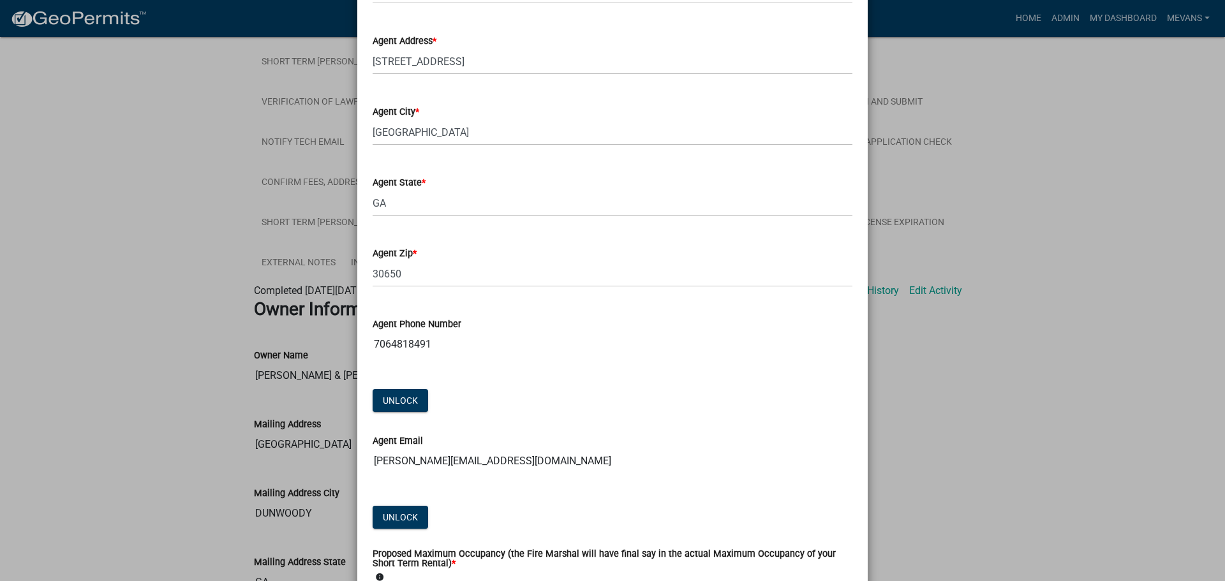
drag, startPoint x: 448, startPoint y: 350, endPoint x: 429, endPoint y: 350, distance: 19.8
click at [449, 351] on input "7064818491" at bounding box center [612, 345] width 480 height 26
click at [410, 346] on input "7064818491" at bounding box center [612, 345] width 480 height 26
click at [427, 343] on input "7064818491" at bounding box center [612, 345] width 480 height 26
click at [423, 342] on input "7064818491" at bounding box center [612, 345] width 480 height 26
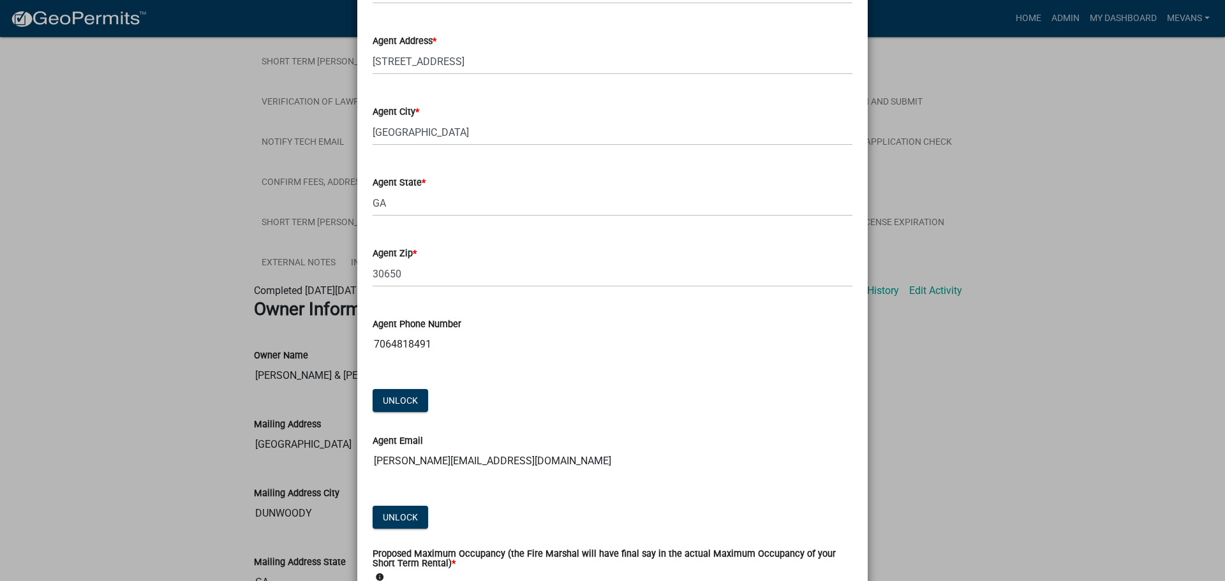
click at [422, 342] on input "7064818491" at bounding box center [612, 345] width 480 height 26
click at [438, 344] on input "7064818491" at bounding box center [612, 345] width 480 height 26
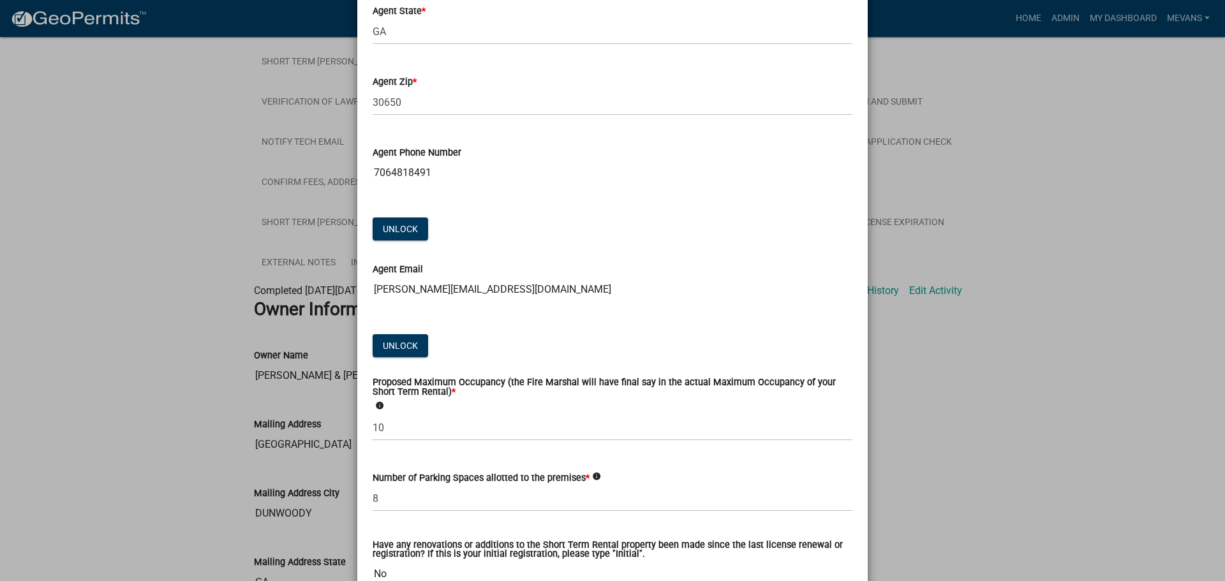
scroll to position [2296, 0]
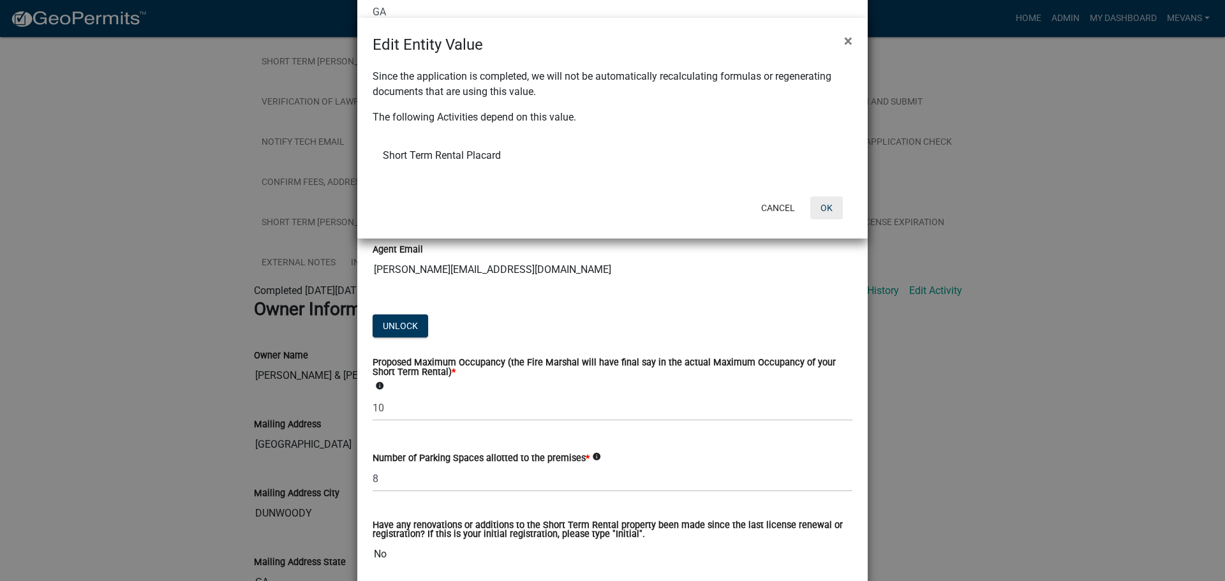
click at [832, 207] on button "OK" at bounding box center [826, 207] width 33 height 23
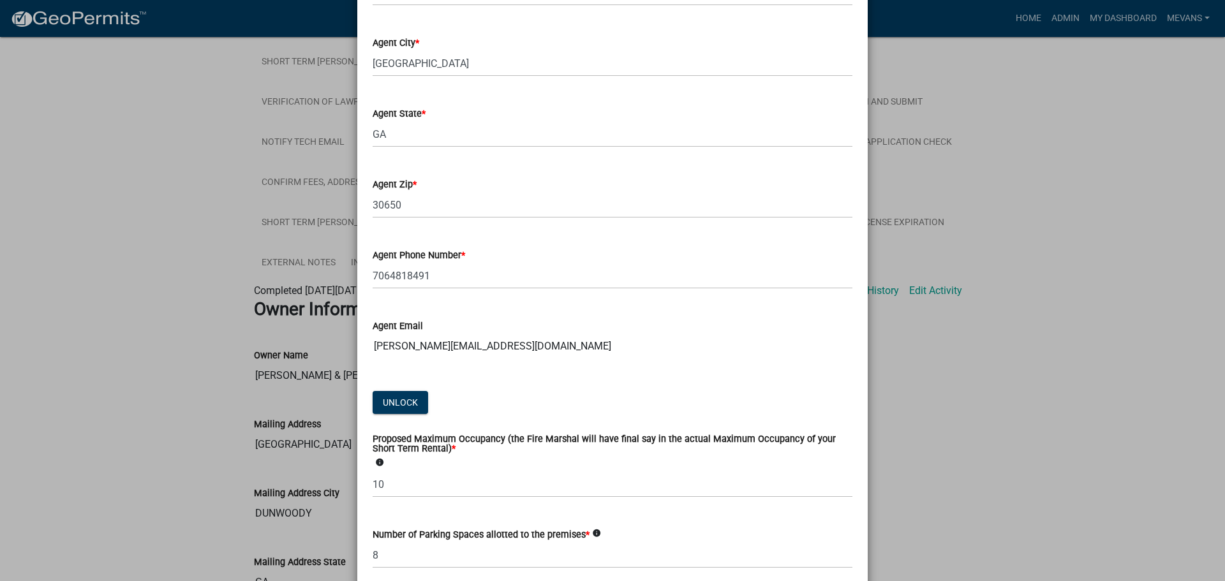
scroll to position [2169, 0]
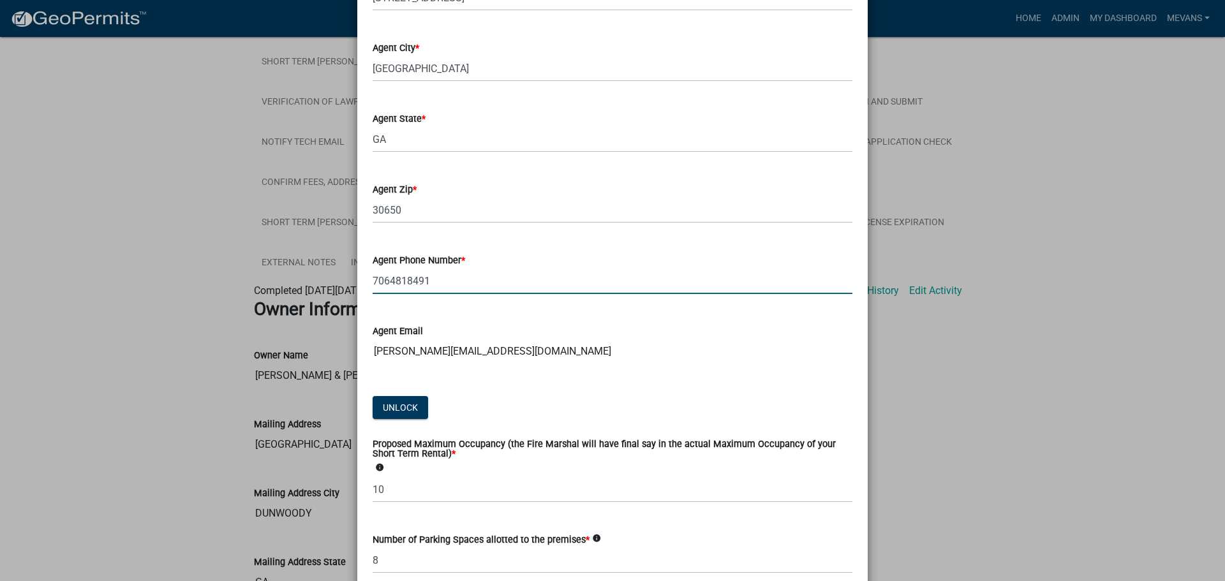
click at [428, 284] on input "7064818491" at bounding box center [612, 281] width 480 height 26
type input "7068183092"
click at [487, 355] on input "[PERSON_NAME][EMAIL_ADDRESS][DOMAIN_NAME]" at bounding box center [612, 352] width 480 height 26
click at [476, 357] on input "[PERSON_NAME][EMAIL_ADDRESS][DOMAIN_NAME]" at bounding box center [612, 352] width 480 height 26
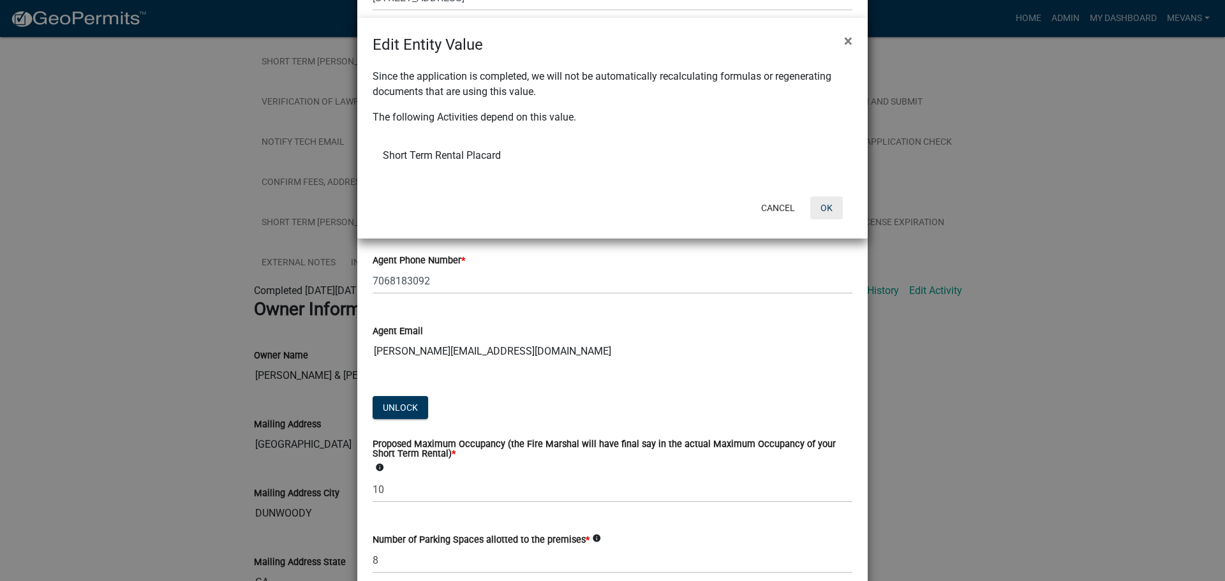
click at [832, 212] on button "OK" at bounding box center [826, 207] width 33 height 23
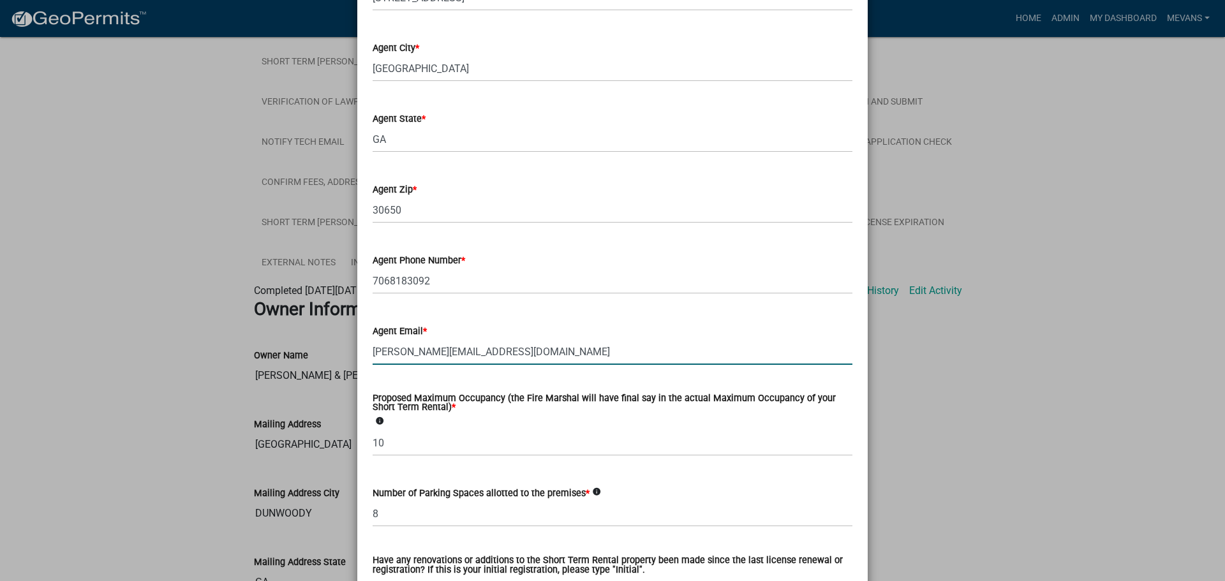
click at [490, 351] on input "[PERSON_NAME][EMAIL_ADDRESS][DOMAIN_NAME]" at bounding box center [612, 352] width 480 height 26
type input "ke"
drag, startPoint x: 408, startPoint y: 341, endPoint x: 404, endPoint y: 353, distance: 12.1
click at [404, 353] on input "Agent Email *" at bounding box center [612, 352] width 480 height 26
click at [450, 358] on input "info@upstream" at bounding box center [612, 352] width 480 height 26
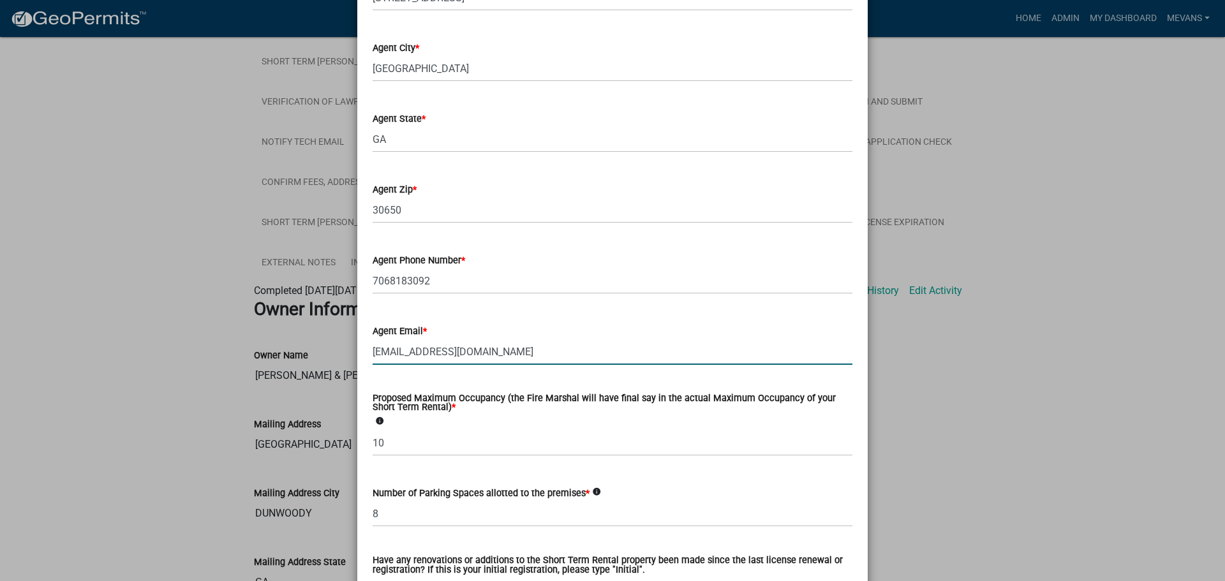
scroll to position [2391, 0]
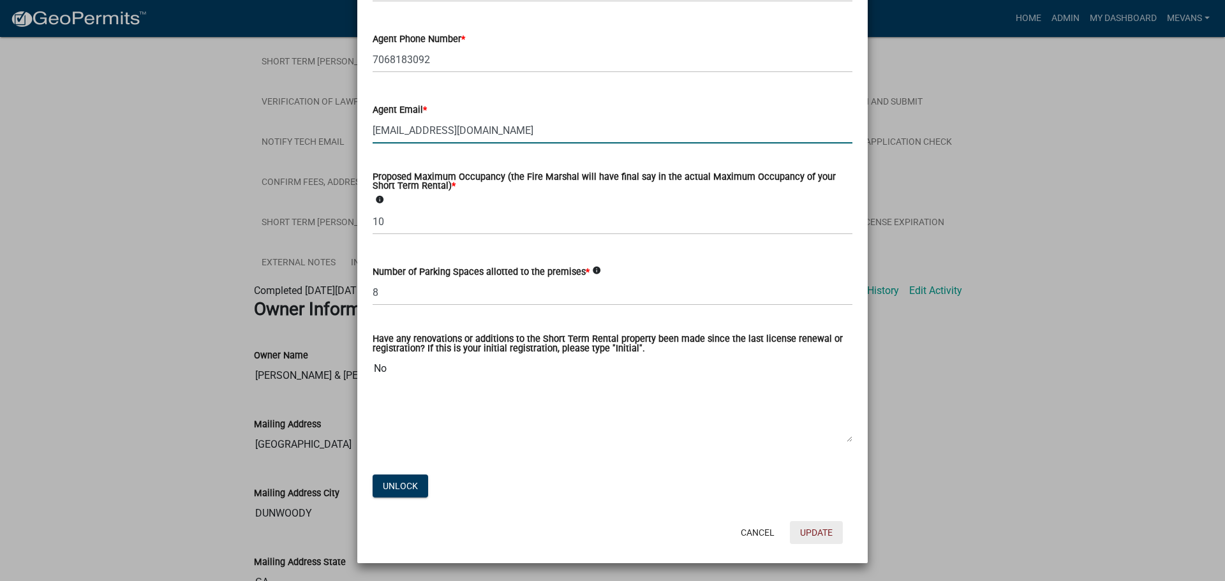
type input "[EMAIL_ADDRESS][DOMAIN_NAME]"
click at [811, 532] on button "Update" at bounding box center [816, 532] width 53 height 23
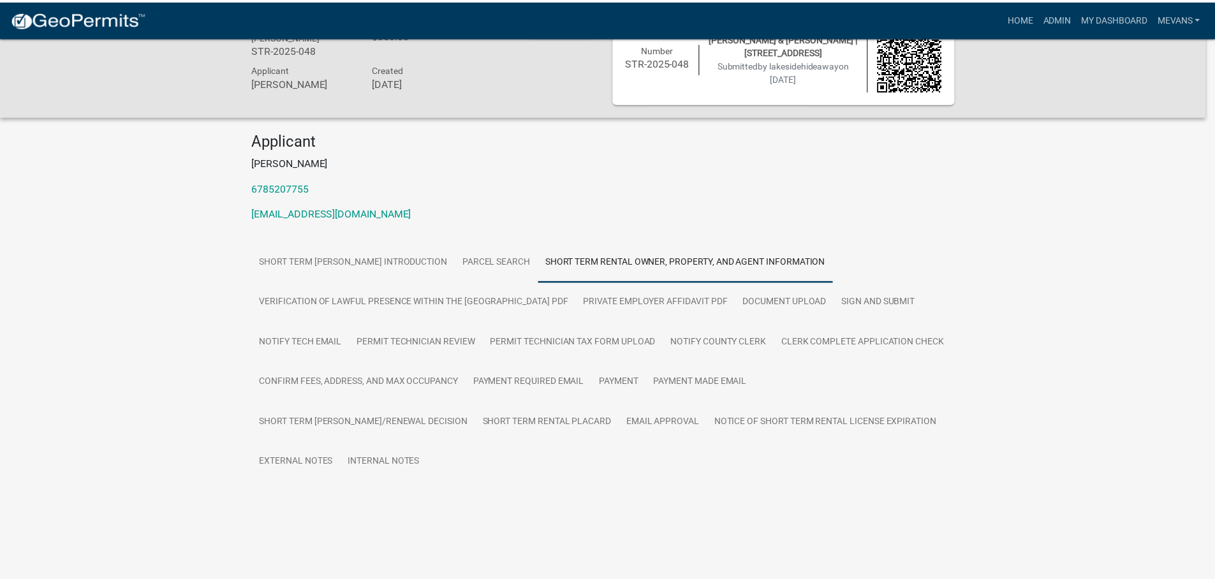
scroll to position [237, 0]
